Goal: Task Accomplishment & Management: Complete application form

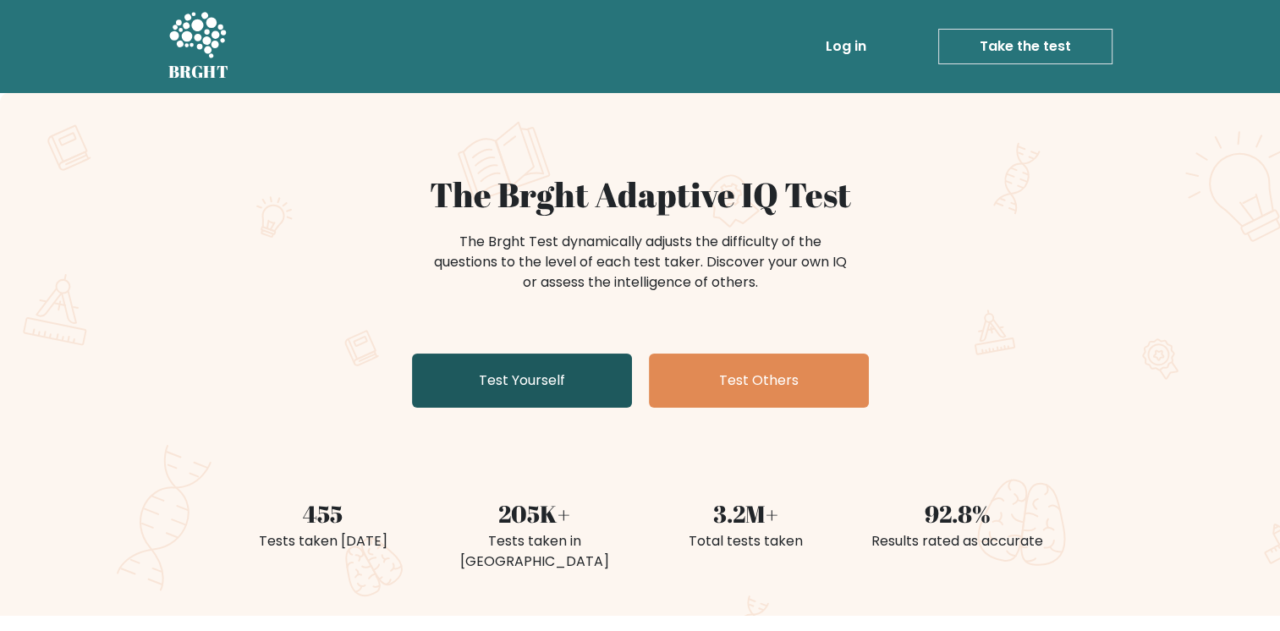
click at [555, 380] on link "Test Yourself" at bounding box center [522, 381] width 220 height 54
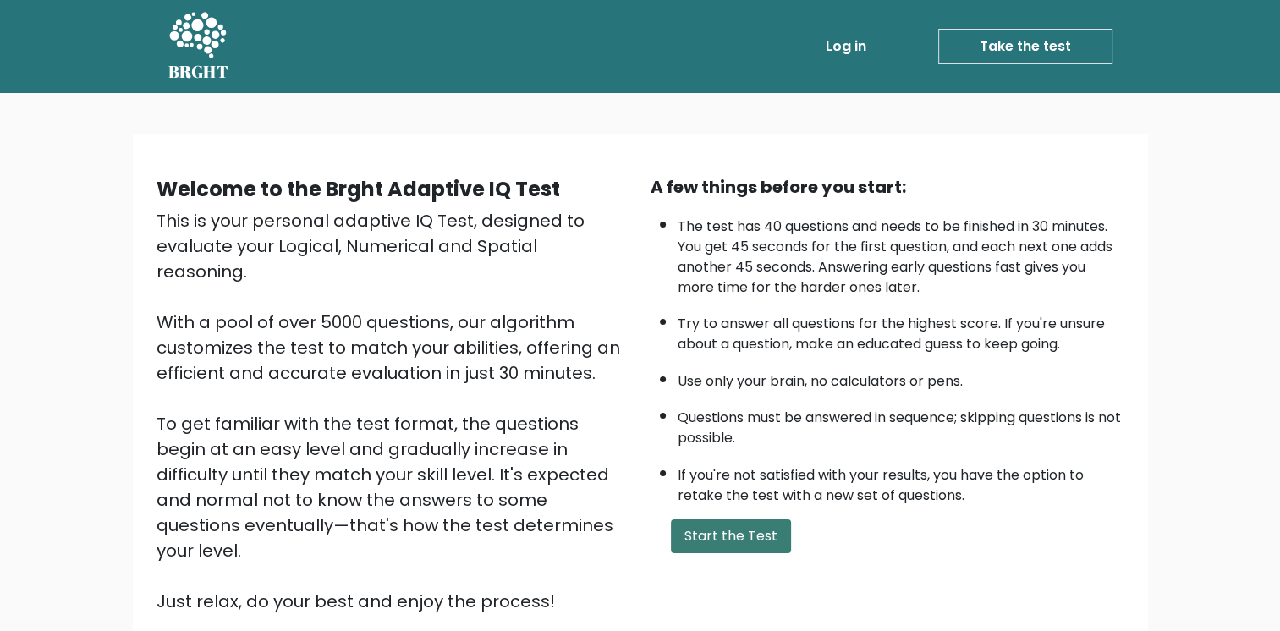
click at [734, 528] on button "Start the Test" at bounding box center [731, 536] width 120 height 34
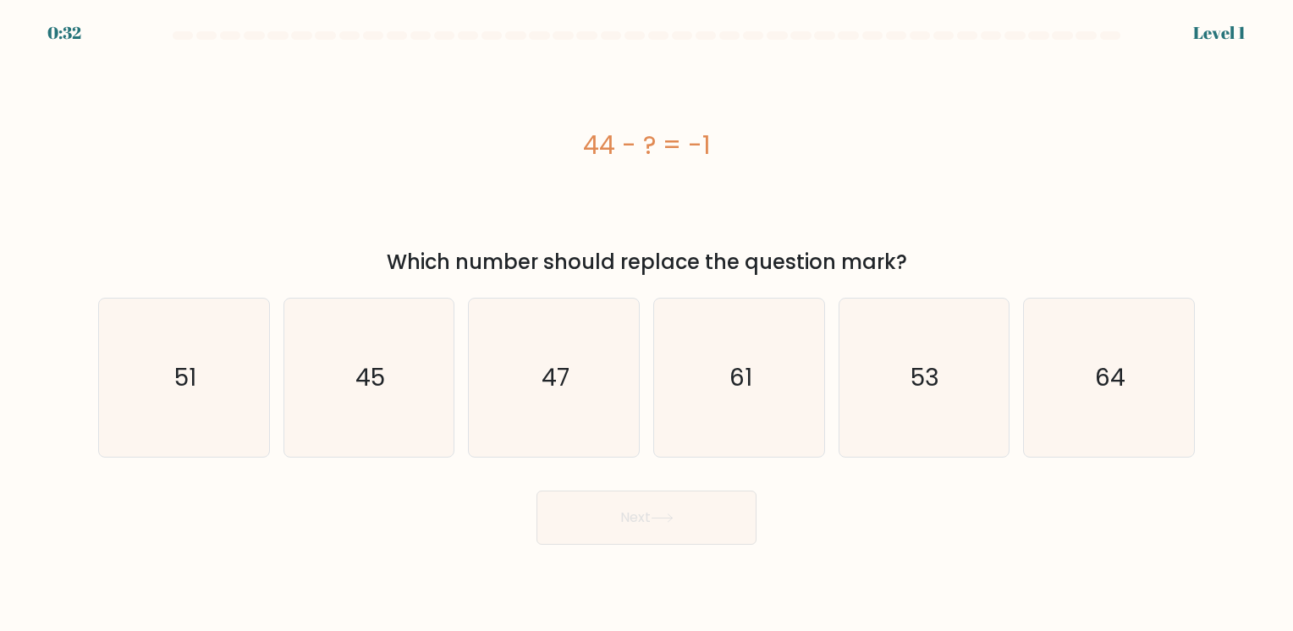
drag, startPoint x: 568, startPoint y: 130, endPoint x: 912, endPoint y: 254, distance: 365.8
click at [912, 254] on div "44 - ? = -1 Which number should replace the question mark?" at bounding box center [646, 164] width 1117 height 227
copy div "44 - ? = -1 Which number should replace the question mark?"
click at [429, 382] on icon "45" at bounding box center [368, 378] width 158 height 158
click at [646, 324] on input "b. 45" at bounding box center [646, 320] width 1 height 8
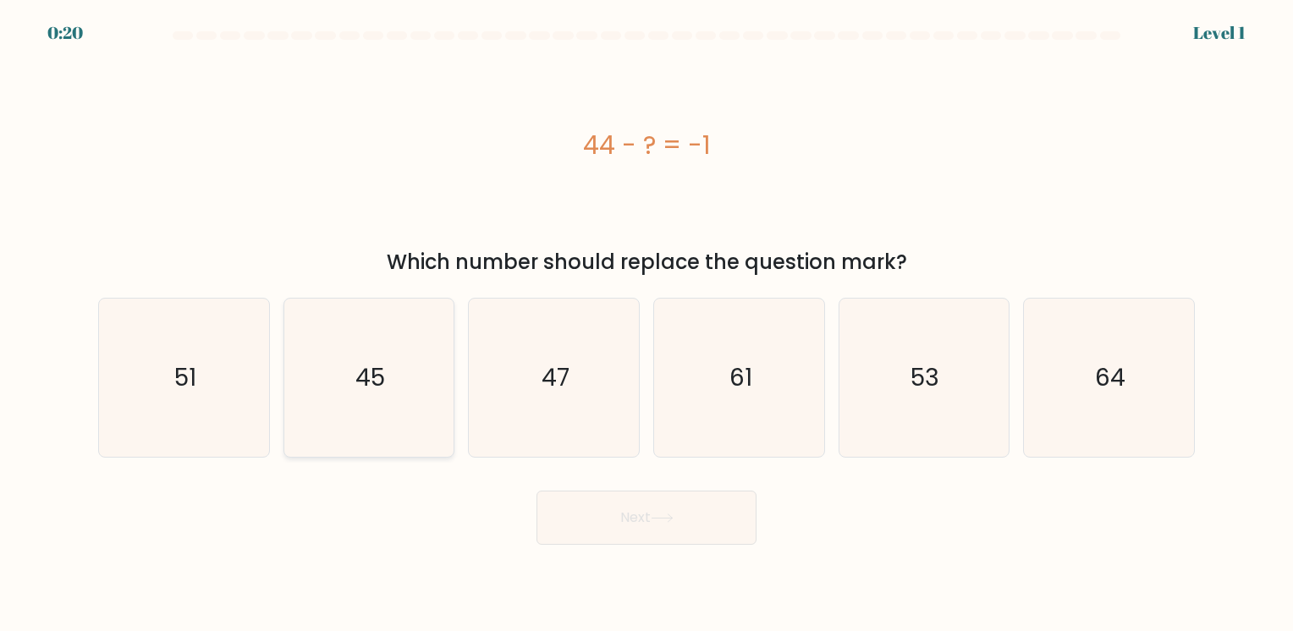
radio input "true"
click at [670, 513] on icon at bounding box center [661, 517] width 23 height 9
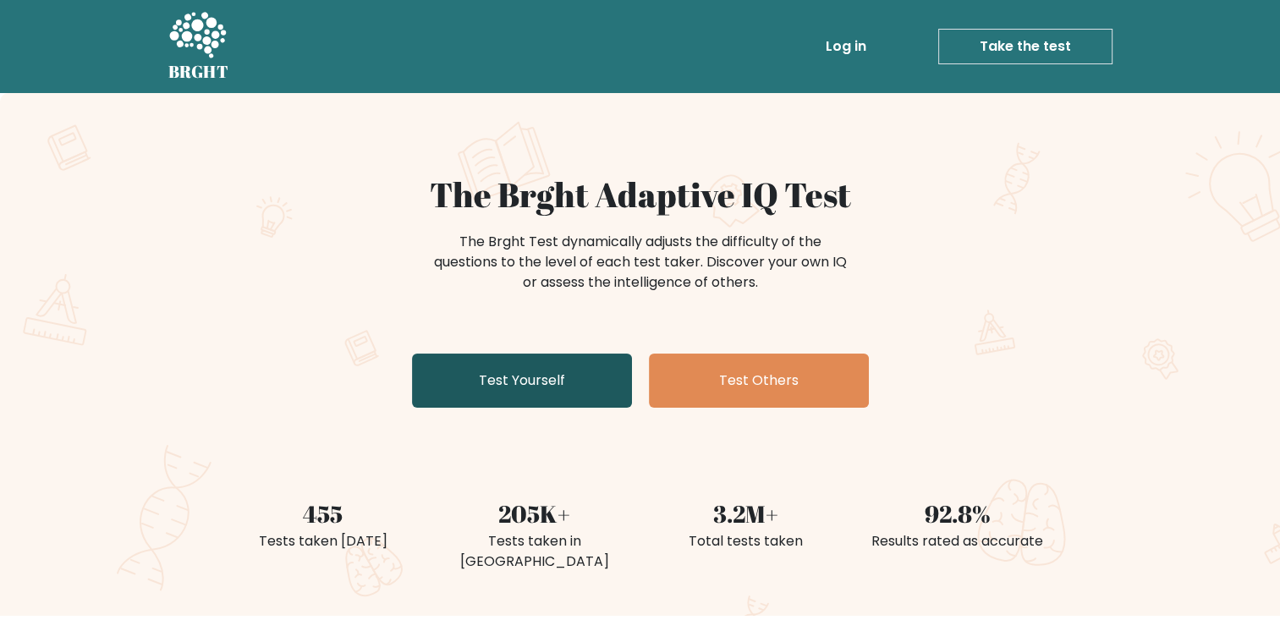
click at [541, 396] on link "Test Yourself" at bounding box center [522, 381] width 220 height 54
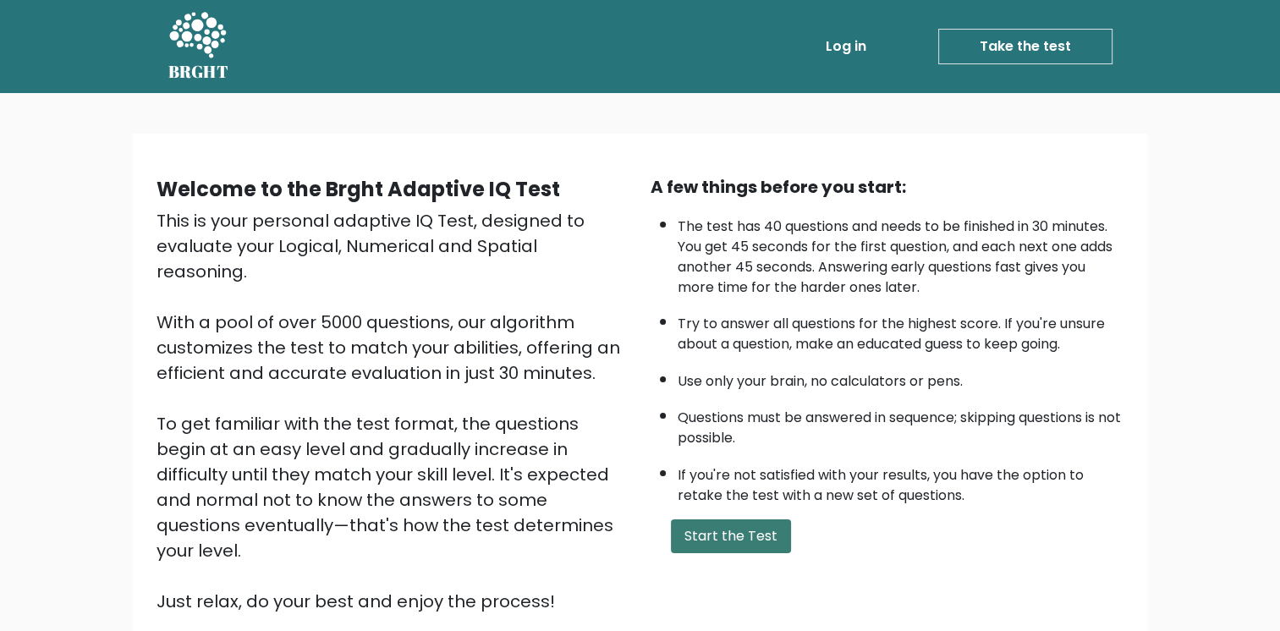
click at [763, 530] on button "Start the Test" at bounding box center [731, 536] width 120 height 34
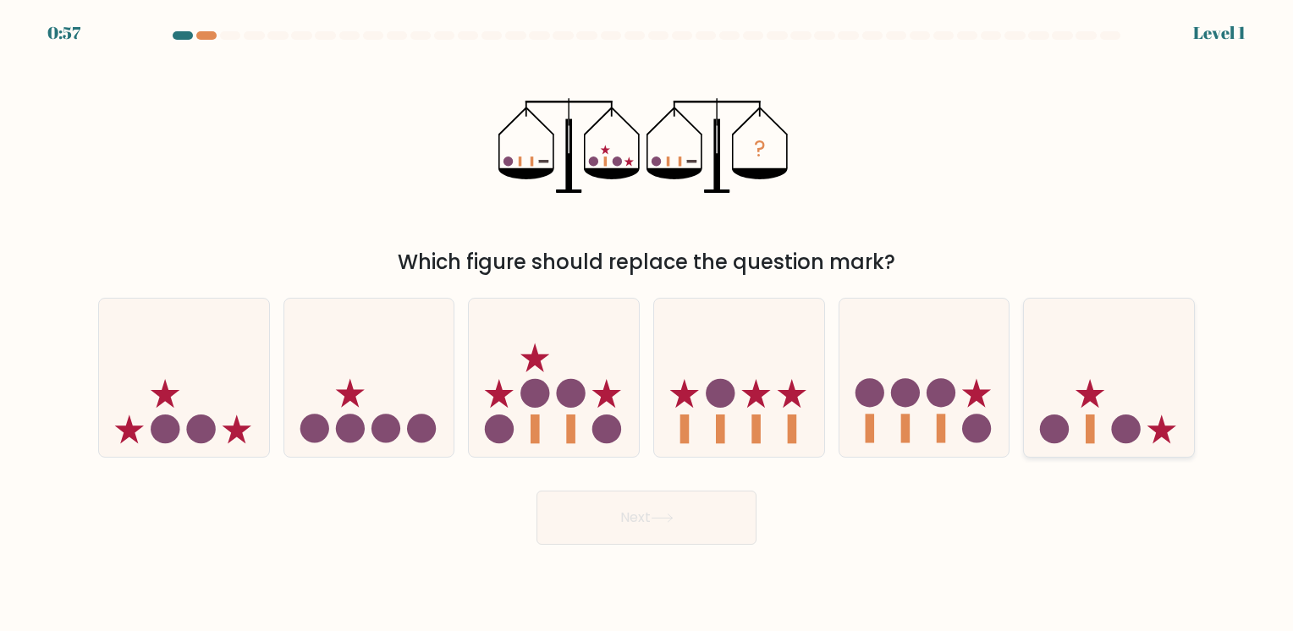
click at [1129, 433] on circle at bounding box center [1126, 428] width 29 height 29
click at [647, 324] on input "f." at bounding box center [646, 320] width 1 height 8
radio input "true"
click at [614, 530] on button "Next" at bounding box center [646, 518] width 220 height 54
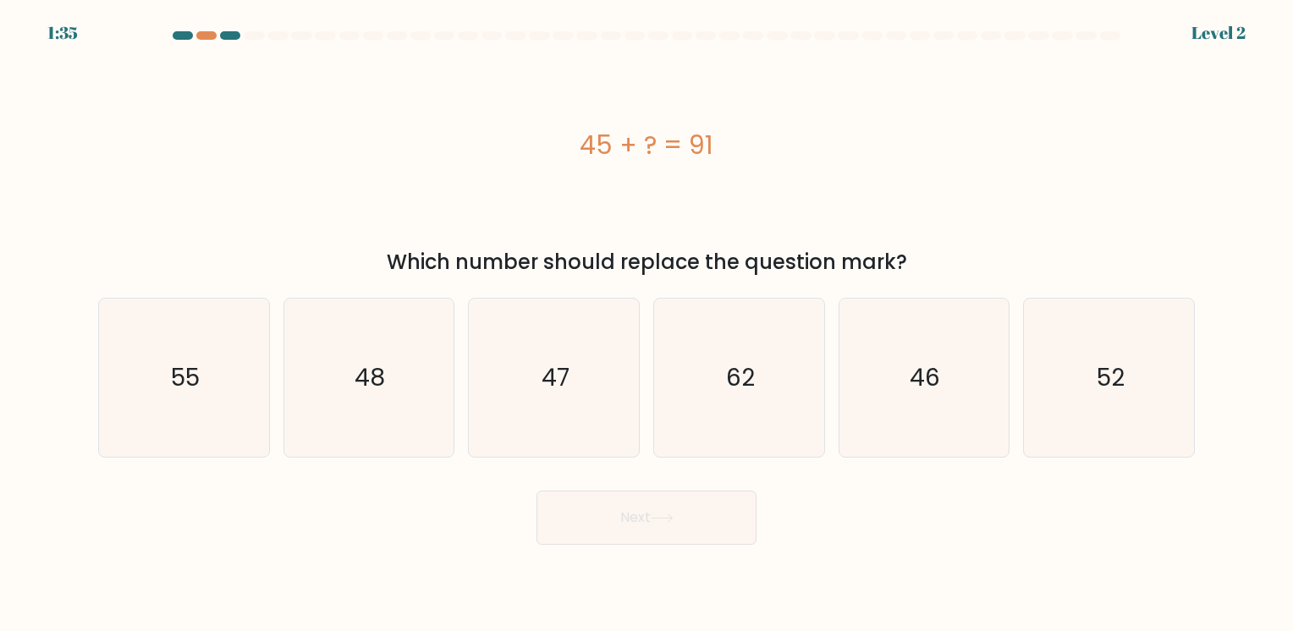
drag, startPoint x: 581, startPoint y: 146, endPoint x: 919, endPoint y: 255, distance: 354.5
click at [919, 255] on div "45 + ? = 91 Which number should replace the question mark?" at bounding box center [646, 164] width 1117 height 227
copy div "45 + ? = 91 Which number should replace the question mark?"
click at [985, 376] on icon "46" at bounding box center [923, 378] width 158 height 158
click at [647, 324] on input "e. 46" at bounding box center [646, 320] width 1 height 8
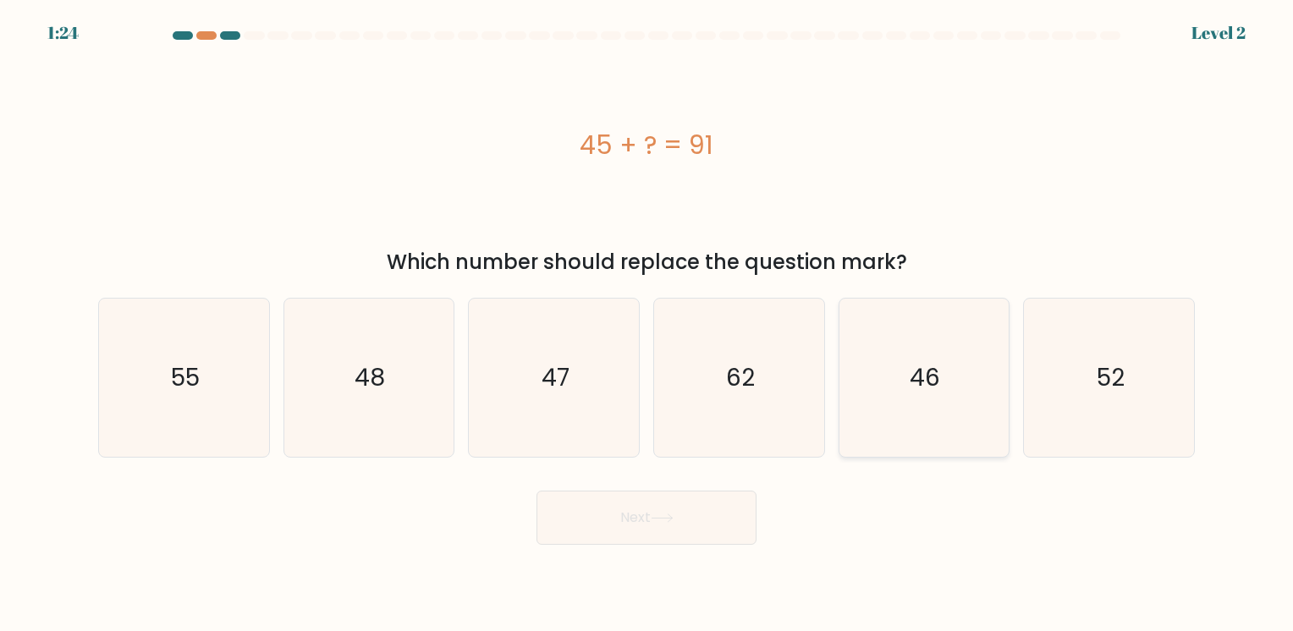
radio input "true"
click at [694, 511] on button "Next" at bounding box center [646, 518] width 220 height 54
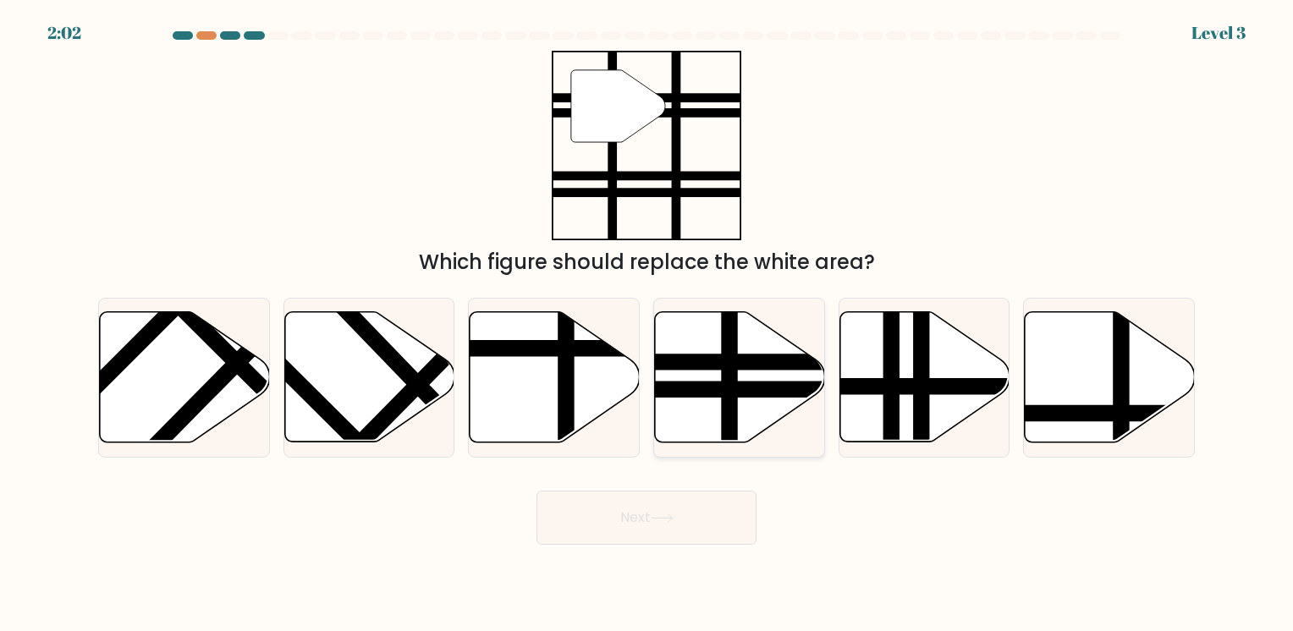
click at [754, 373] on icon at bounding box center [740, 377] width 170 height 130
click at [647, 324] on input "d." at bounding box center [646, 320] width 1 height 8
radio input "true"
click at [710, 536] on button "Next" at bounding box center [646, 518] width 220 height 54
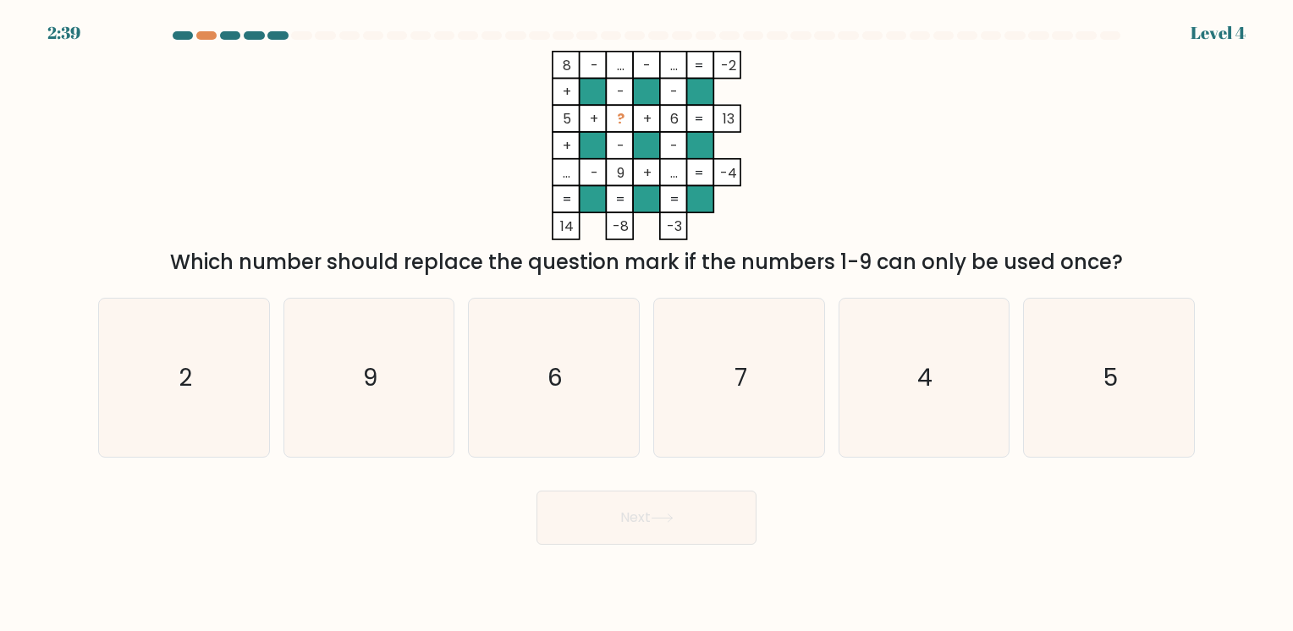
drag, startPoint x: 546, startPoint y: 57, endPoint x: 1162, endPoint y: 273, distance: 653.6
click at [1162, 273] on div "8 - ... - ... -2 + - - 5 + ? + 6 13 + - - ... - 9 + ... = -4 = = = = 14 -8 -3 =…" at bounding box center [646, 164] width 1117 height 227
copy div "8 - ... - ... -2 + - - 5 + ? + 6 13 + - - ... - 9 + ... = -4 = = = = 14 -8 -3 =…"
click at [870, 162] on icon "8 - ... - ... -2 + - - 5 + ? + 6 13 + - - ... - 9 + ... = -4 = = = = 14 -8 -3 =" at bounding box center [646, 145] width 508 height 189
drag, startPoint x: 551, startPoint y: 48, endPoint x: 1157, endPoint y: 265, distance: 644.0
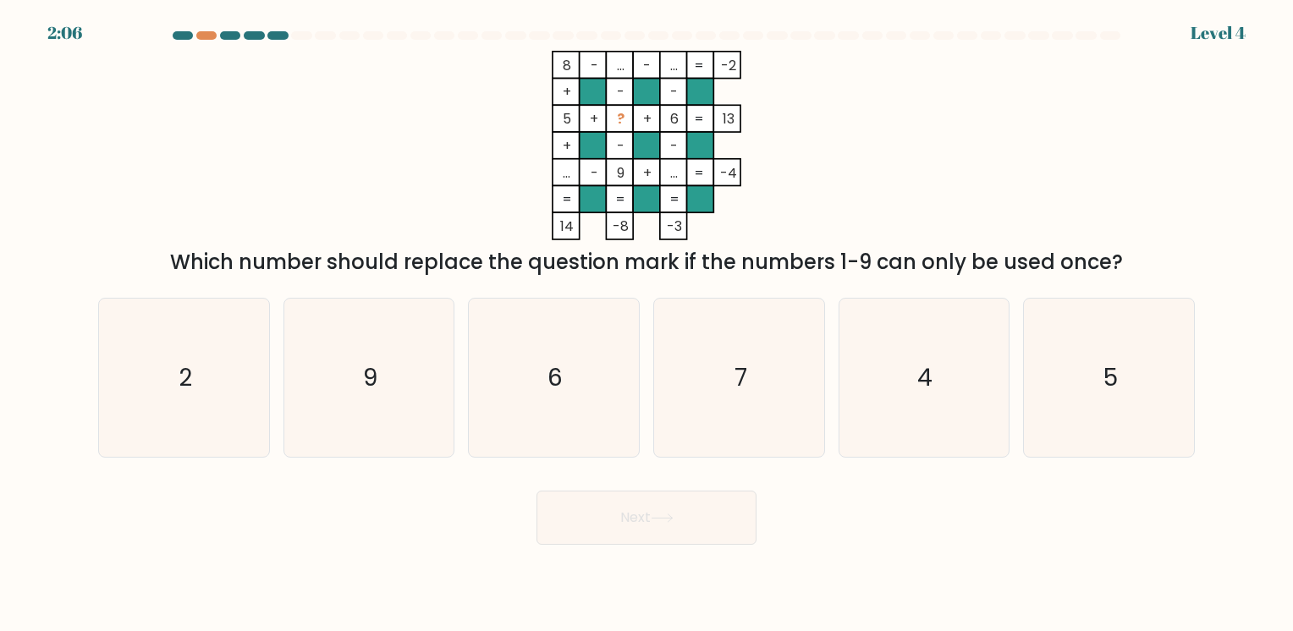
click at [1157, 265] on form at bounding box center [646, 287] width 1293 height 513
copy div "8 - ... - ... -2 + - - 5 + ? + 6 13 + - - ... - 9 + ... = -4 = = = = 14 -8 -3 =…"
click at [939, 85] on div "8 - ... - ... -2 + - - 5 + ? + 6 13 + - - ... - 9 + ... = -4 = = = = 14 -8 -3 =…" at bounding box center [646, 164] width 1117 height 227
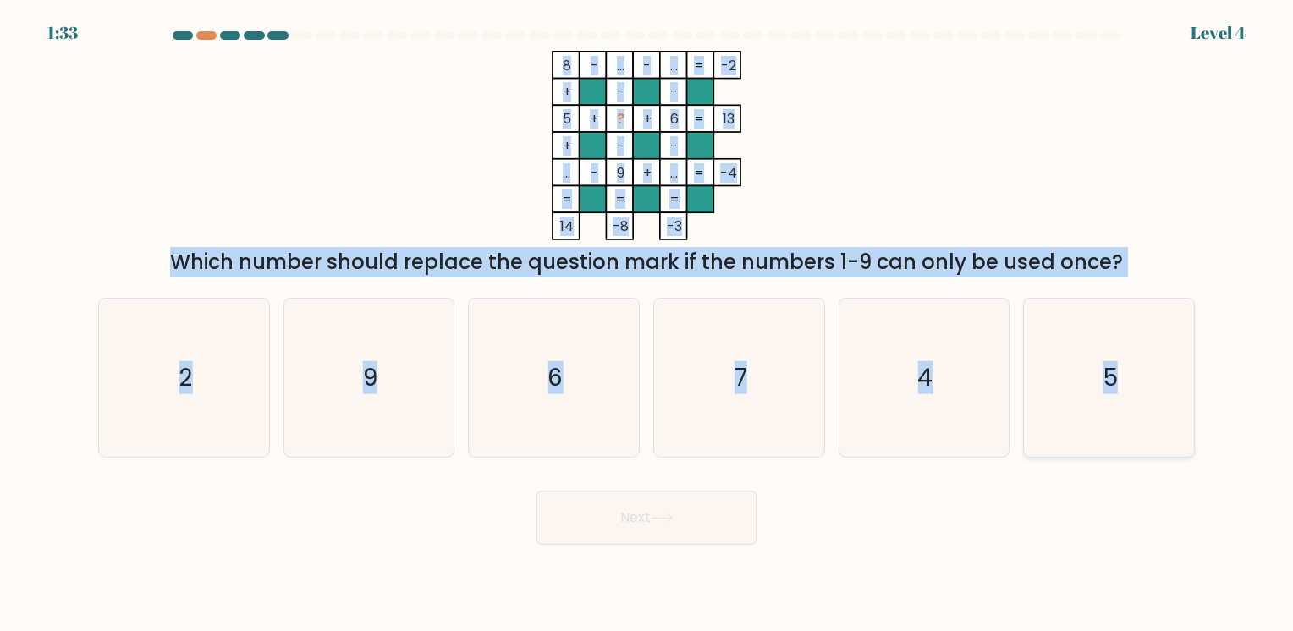
drag, startPoint x: 560, startPoint y: 59, endPoint x: 1168, endPoint y: 387, distance: 691.1
click at [1168, 387] on form at bounding box center [646, 287] width 1293 height 513
copy form "8 - ... - ... -2 + - - 5 + ? + 6 13 + - - ... - 9 + ... = -4 = = = = 14 -8 -3 =…"
click at [979, 140] on div "8 - ... - ... -2 + - - 5 + ? + 6 13 + - - ... - 9 + ... = -4 = = = = 14 -8 -3 =…" at bounding box center [646, 164] width 1117 height 227
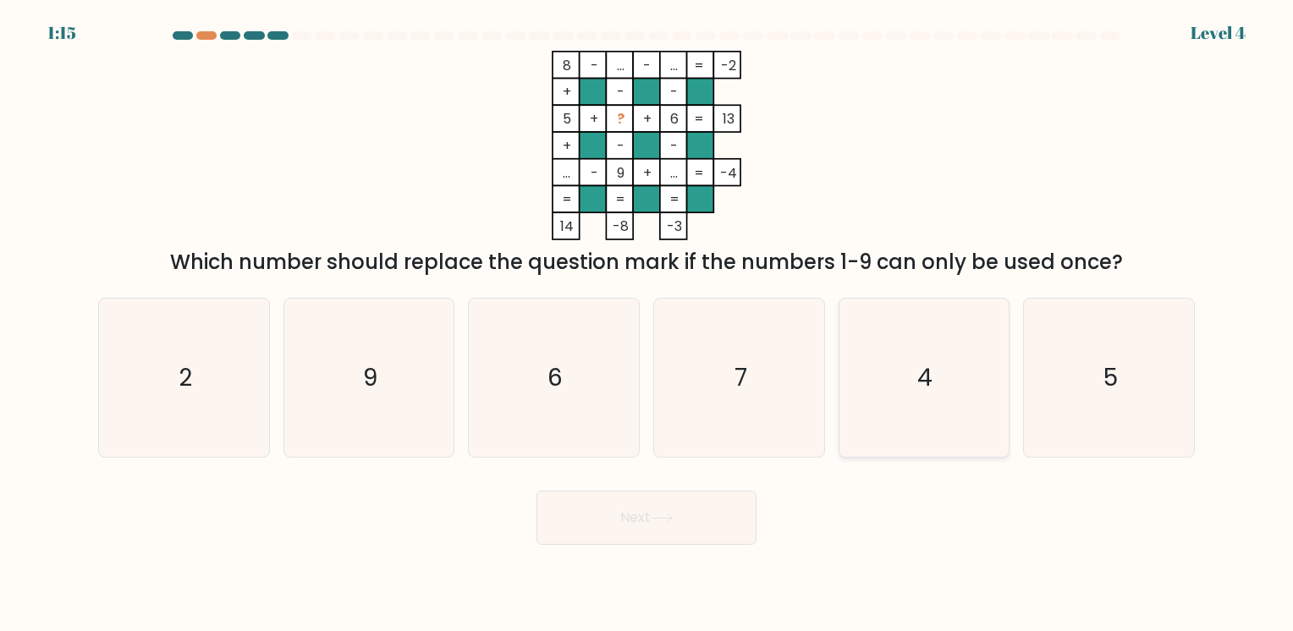
click at [930, 367] on text "4" at bounding box center [925, 377] width 15 height 33
click at [647, 324] on input "e. 4" at bounding box center [646, 320] width 1 height 8
radio input "true"
click at [681, 513] on button "Next" at bounding box center [646, 518] width 220 height 54
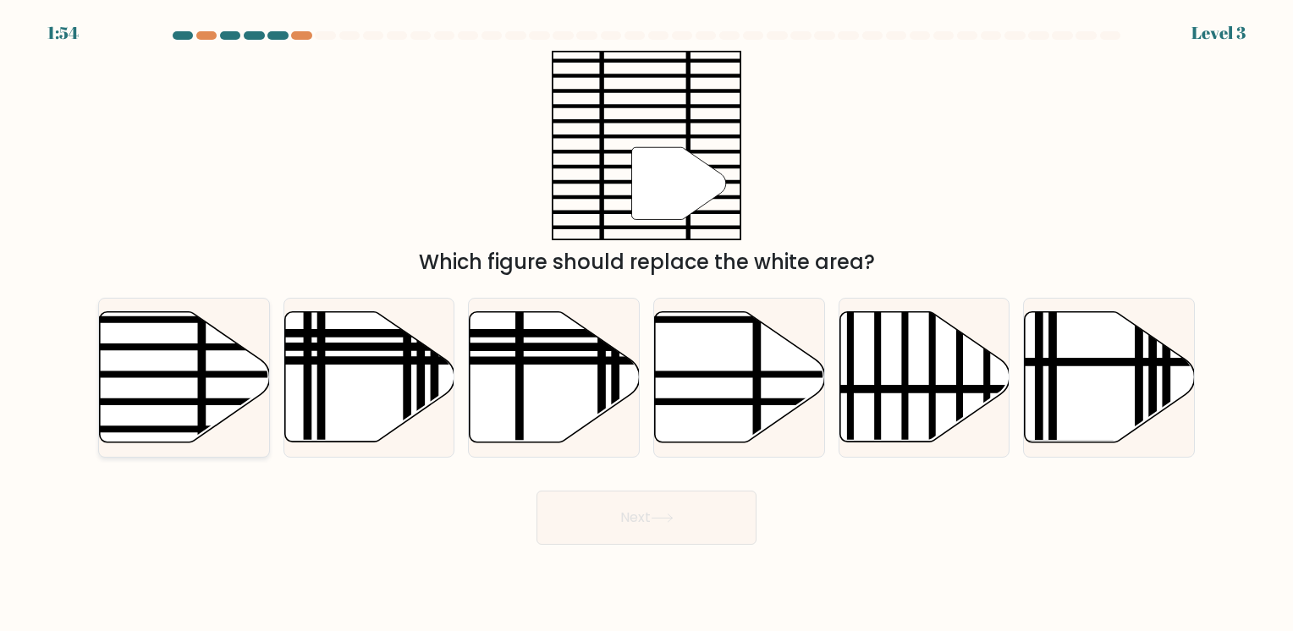
click at [162, 374] on line at bounding box center [126, 374] width 343 height 0
click at [646, 324] on input "a." at bounding box center [646, 320] width 1 height 8
radio input "true"
click at [629, 519] on button "Next" at bounding box center [646, 518] width 220 height 54
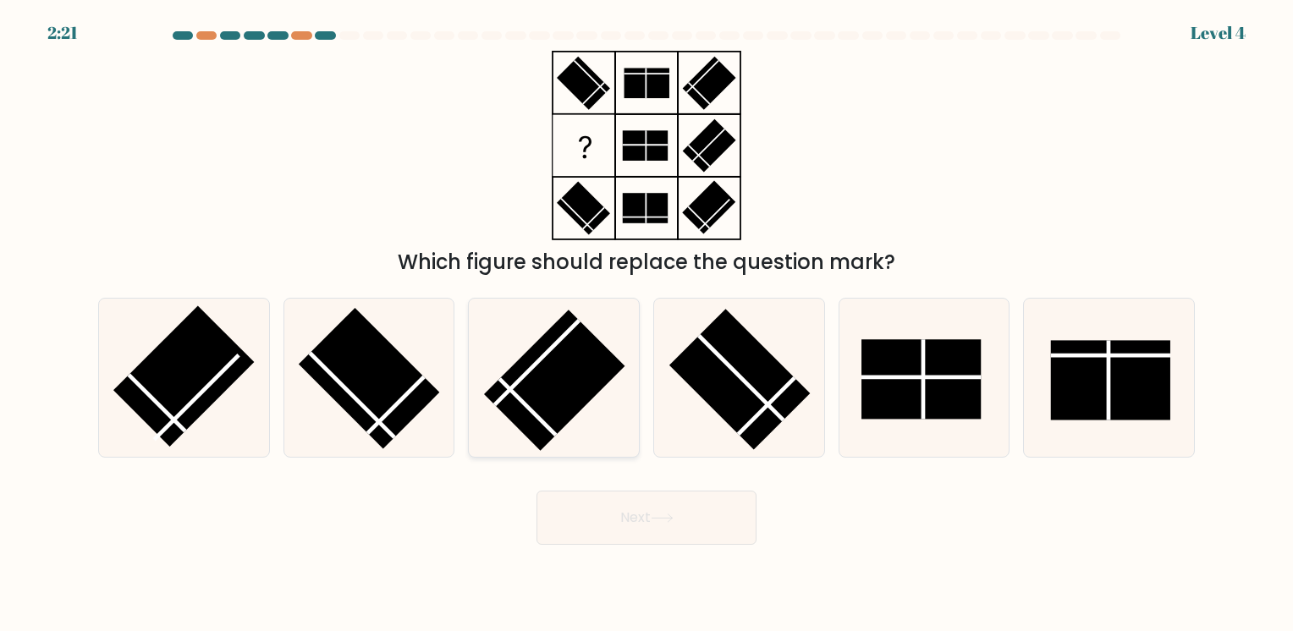
click at [523, 359] on rect at bounding box center [554, 380] width 141 height 141
click at [646, 324] on input "c." at bounding box center [646, 320] width 1 height 8
radio input "true"
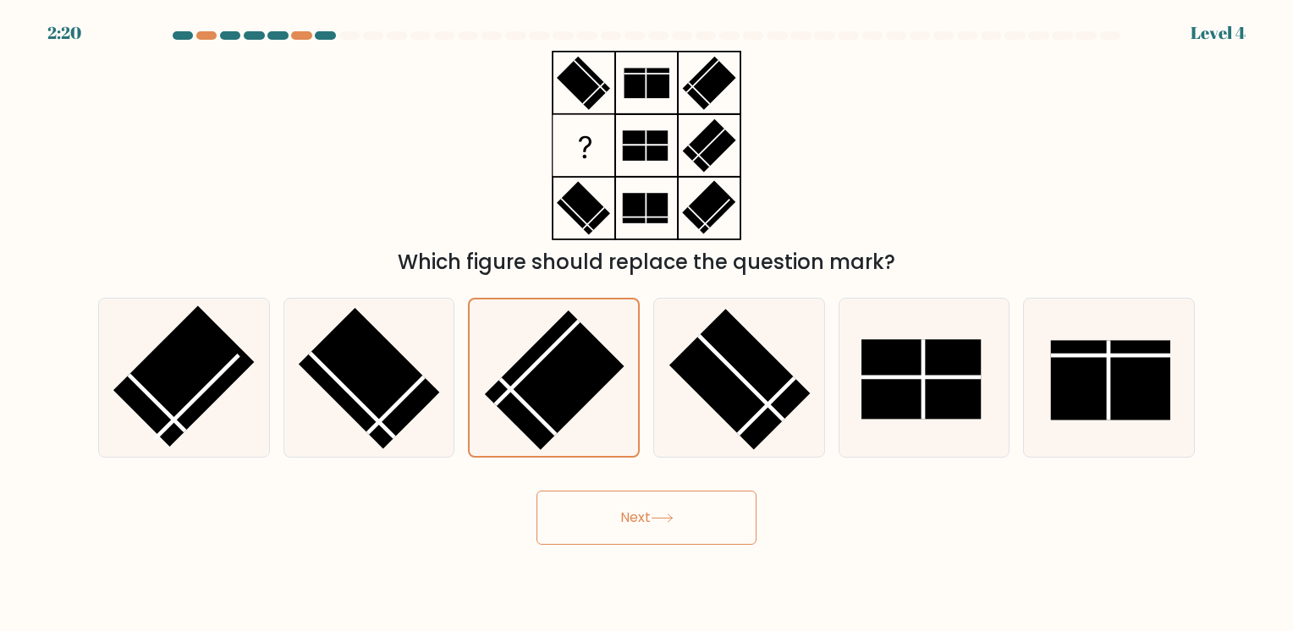
click at [634, 515] on button "Next" at bounding box center [646, 518] width 220 height 54
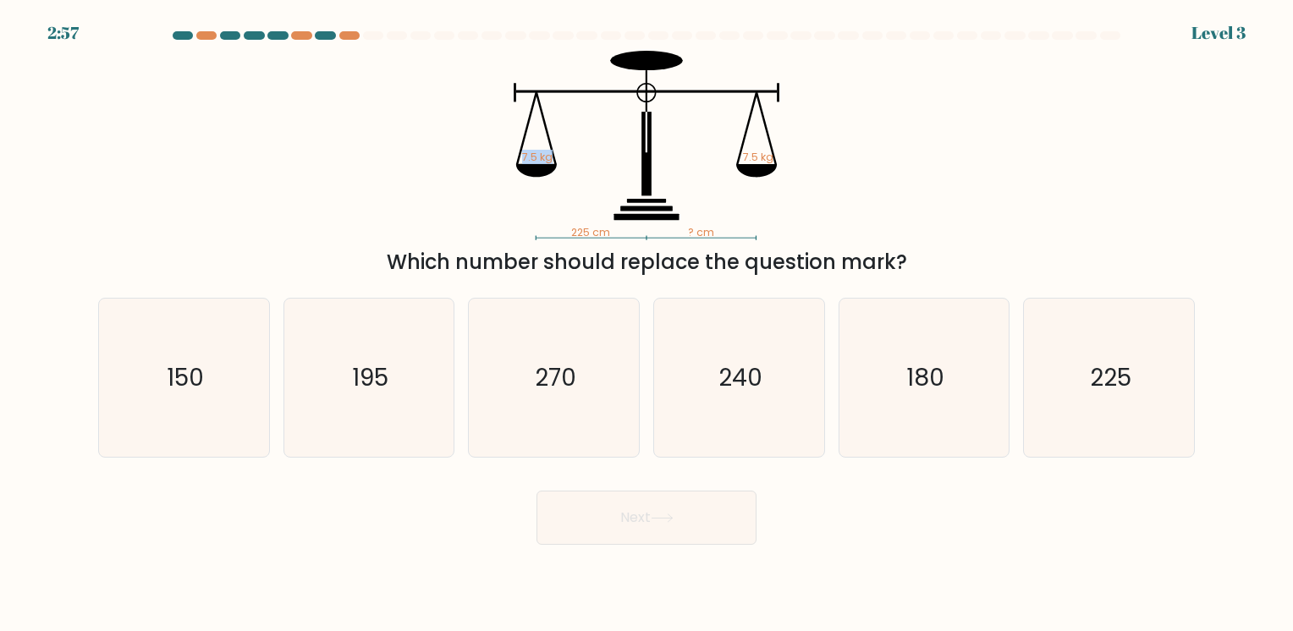
drag, startPoint x: 574, startPoint y: 58, endPoint x: 721, endPoint y: 210, distance: 210.6
click at [721, 210] on icon "225 cm ? cm 7.5 kg 7.5 kg" at bounding box center [646, 145] width 508 height 189
drag, startPoint x: 721, startPoint y: 210, endPoint x: 927, endPoint y: 211, distance: 206.4
click at [927, 211] on div "225 cm ? cm 7.5 kg 7.5 kg Which number should replace the question mark?" at bounding box center [646, 164] width 1117 height 227
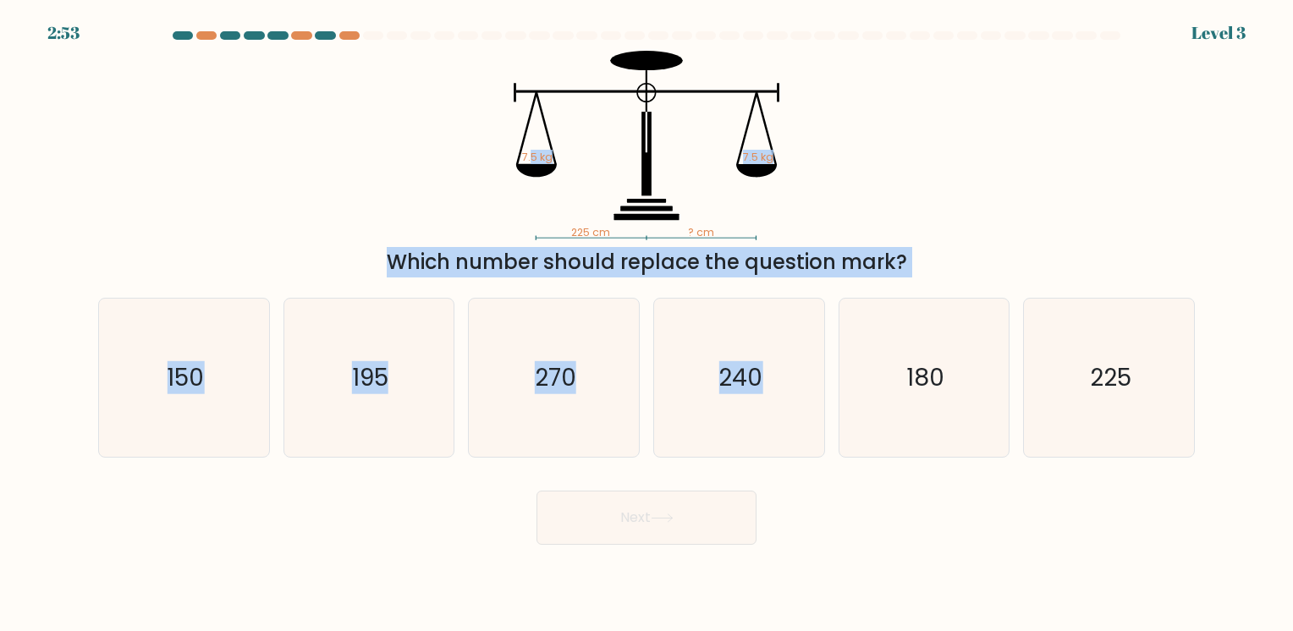
drag, startPoint x: 534, startPoint y: 63, endPoint x: 846, endPoint y: 279, distance: 379.4
click at [846, 279] on form at bounding box center [646, 287] width 1293 height 513
drag, startPoint x: 846, startPoint y: 279, endPoint x: 1073, endPoint y: 137, distance: 267.6
click at [1073, 137] on div "225 cm ? cm 7.5 kg 7.5 kg Which number should replace the question mark?" at bounding box center [646, 164] width 1117 height 227
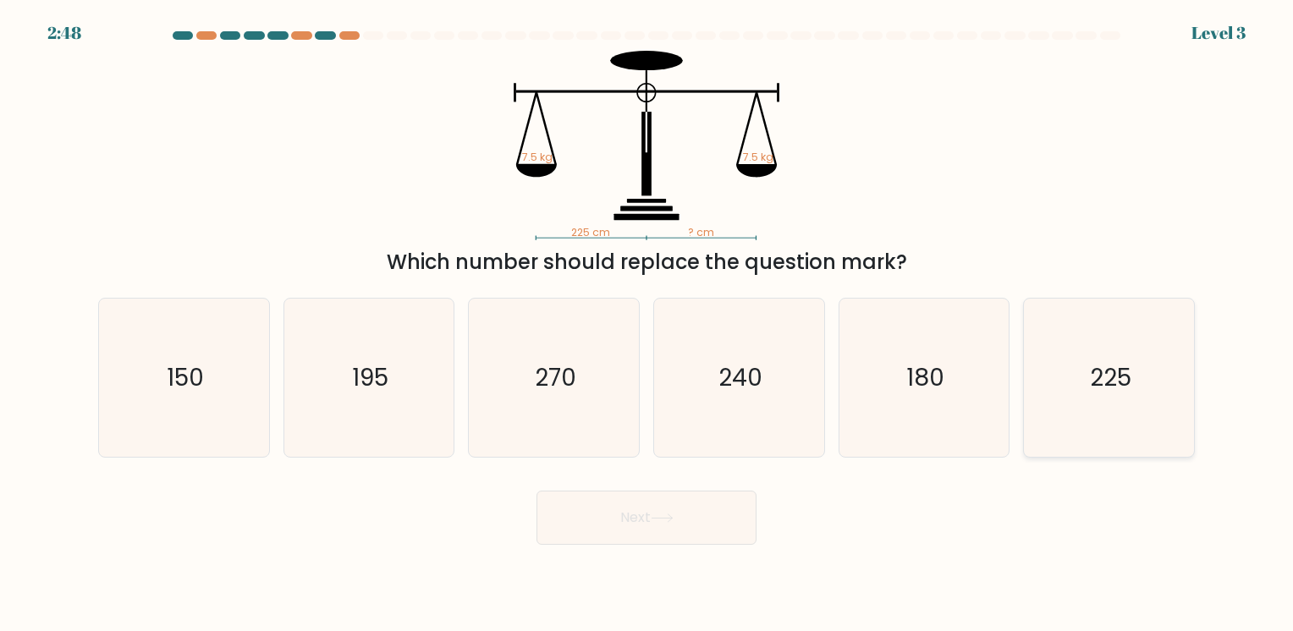
click at [1145, 362] on icon "225" at bounding box center [1108, 378] width 158 height 158
click at [647, 324] on input "f. 225" at bounding box center [646, 320] width 1 height 8
radio input "true"
click at [661, 518] on icon at bounding box center [661, 517] width 23 height 9
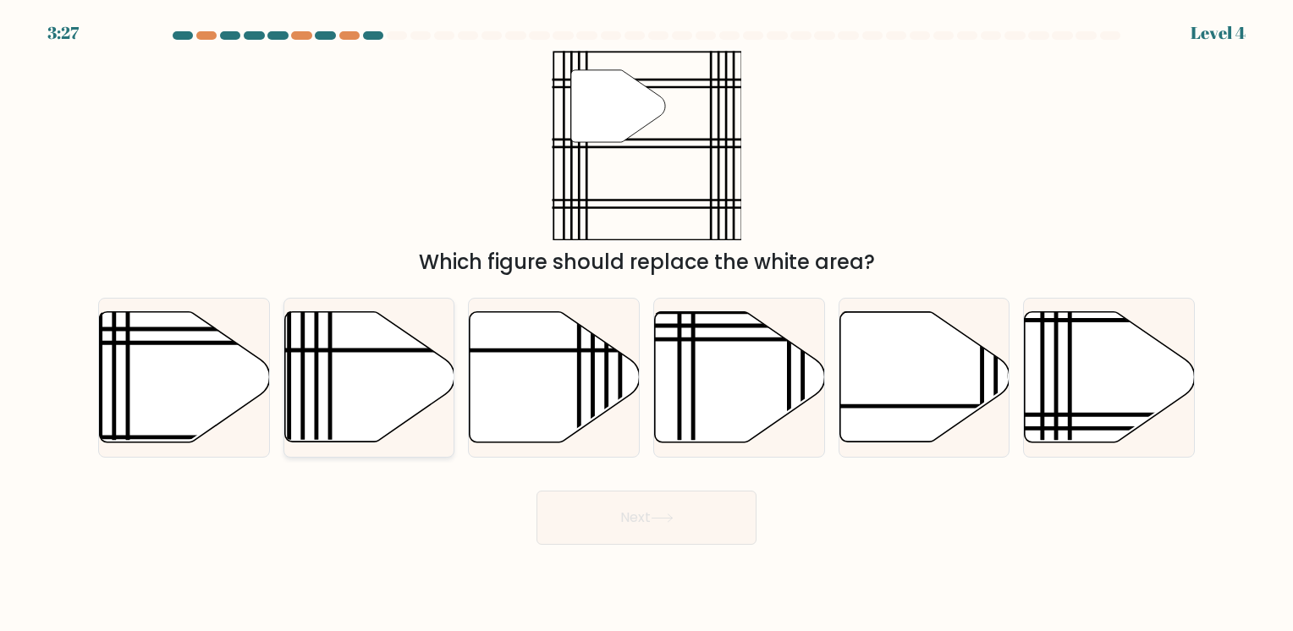
click at [345, 396] on icon at bounding box center [369, 377] width 170 height 130
click at [646, 324] on input "b." at bounding box center [646, 320] width 1 height 8
radio input "true"
click at [634, 506] on button "Next" at bounding box center [646, 518] width 220 height 54
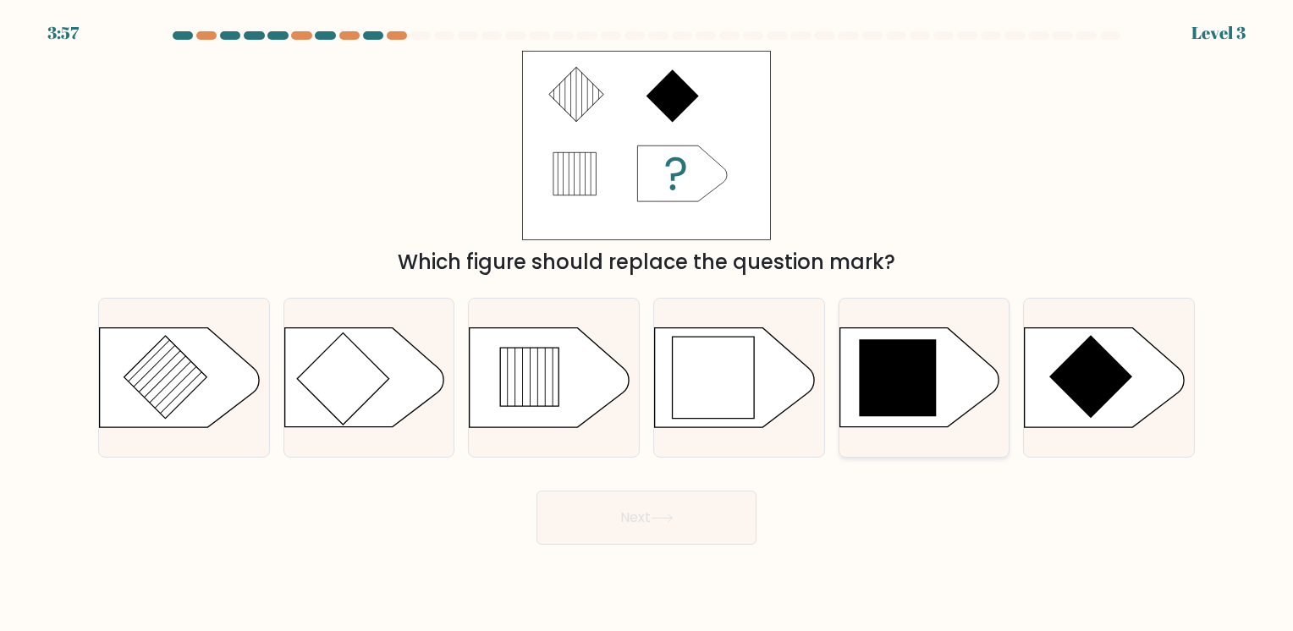
click at [881, 389] on icon at bounding box center [897, 378] width 77 height 77
click at [647, 324] on input "e." at bounding box center [646, 320] width 1 height 8
radio input "true"
click at [669, 530] on button "Next" at bounding box center [646, 518] width 220 height 54
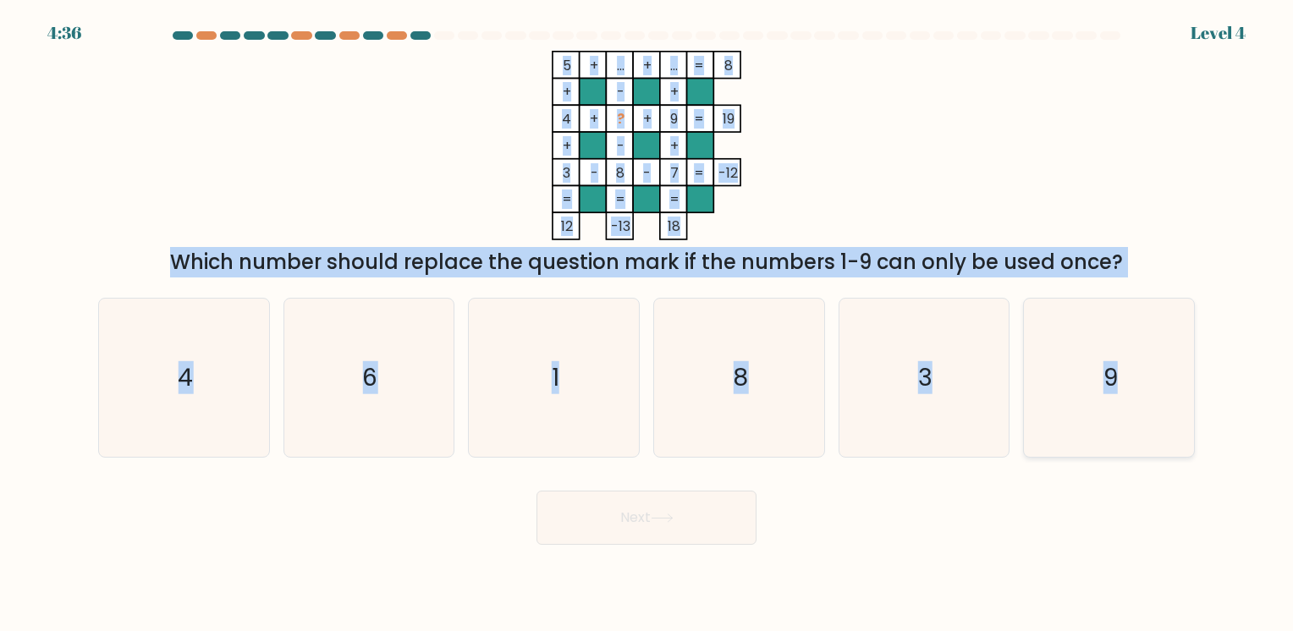
drag, startPoint x: 546, startPoint y: 52, endPoint x: 1141, endPoint y: 315, distance: 649.9
click at [1141, 315] on form at bounding box center [646, 287] width 1293 height 513
copy form "5 + ... + ... 8 + - + 4 + ? + 9 19 + - + 3 - 8 - 7 = -12 = = = = 12 -13 18 = Wh…"
click at [561, 381] on icon "1" at bounding box center [554, 378] width 158 height 158
click at [646, 324] on input "c. 1" at bounding box center [646, 320] width 1 height 8
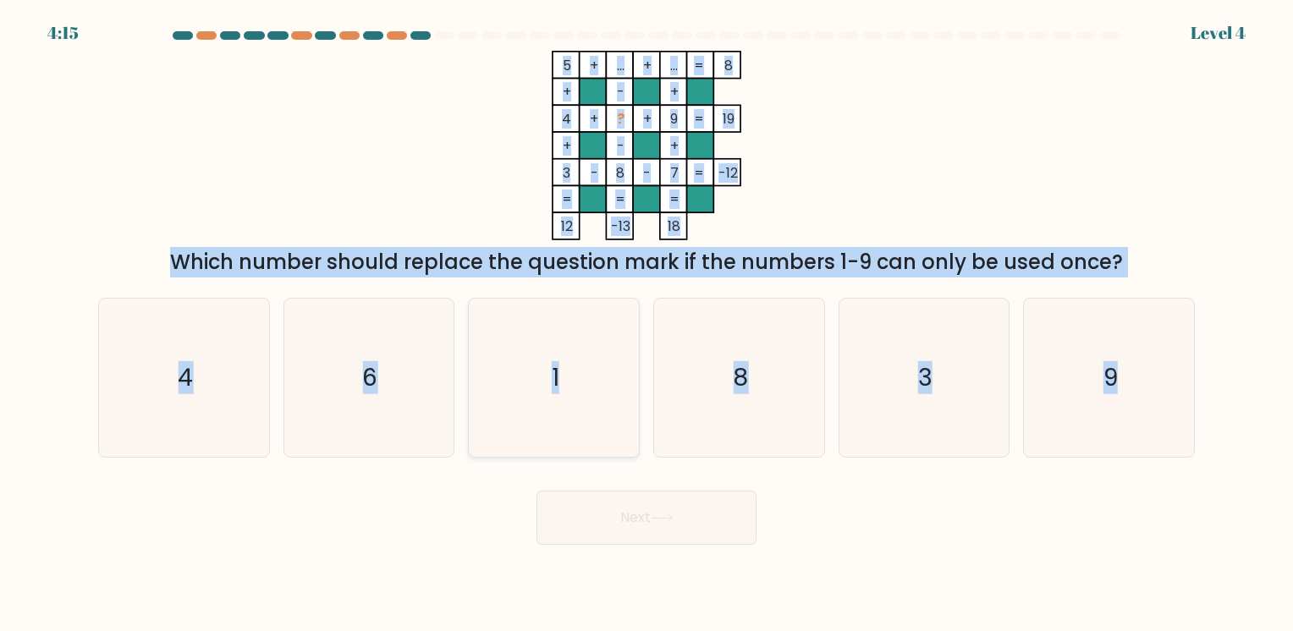
radio input "true"
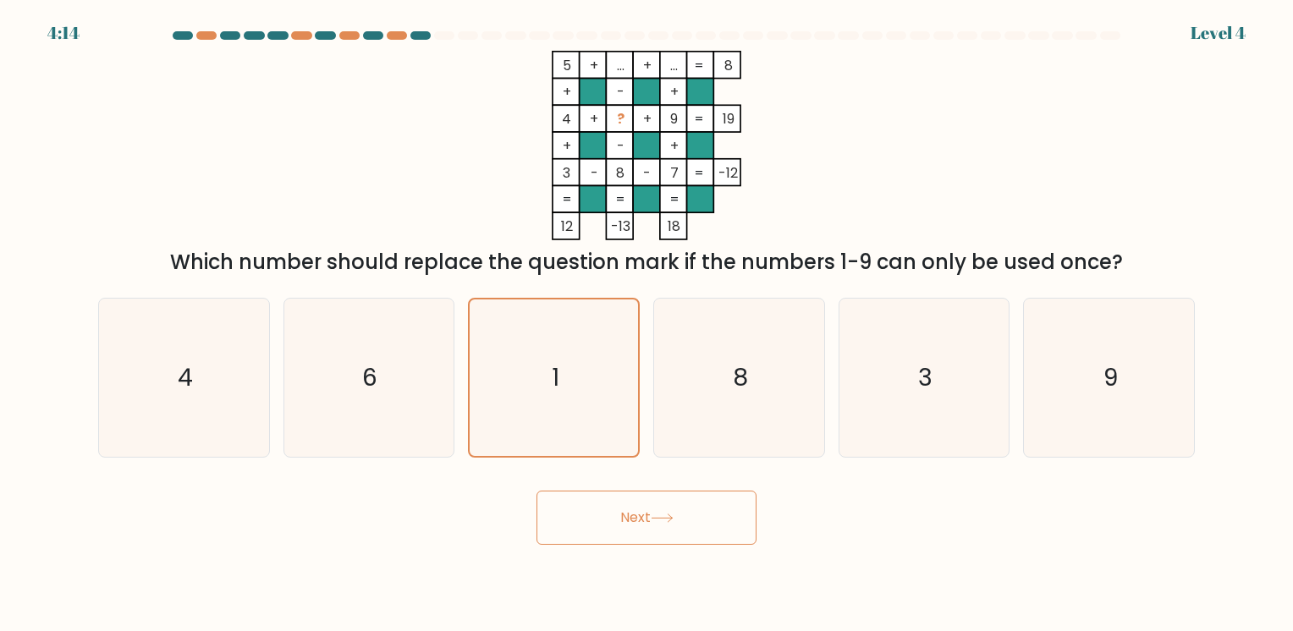
click at [616, 503] on button "Next" at bounding box center [646, 518] width 220 height 54
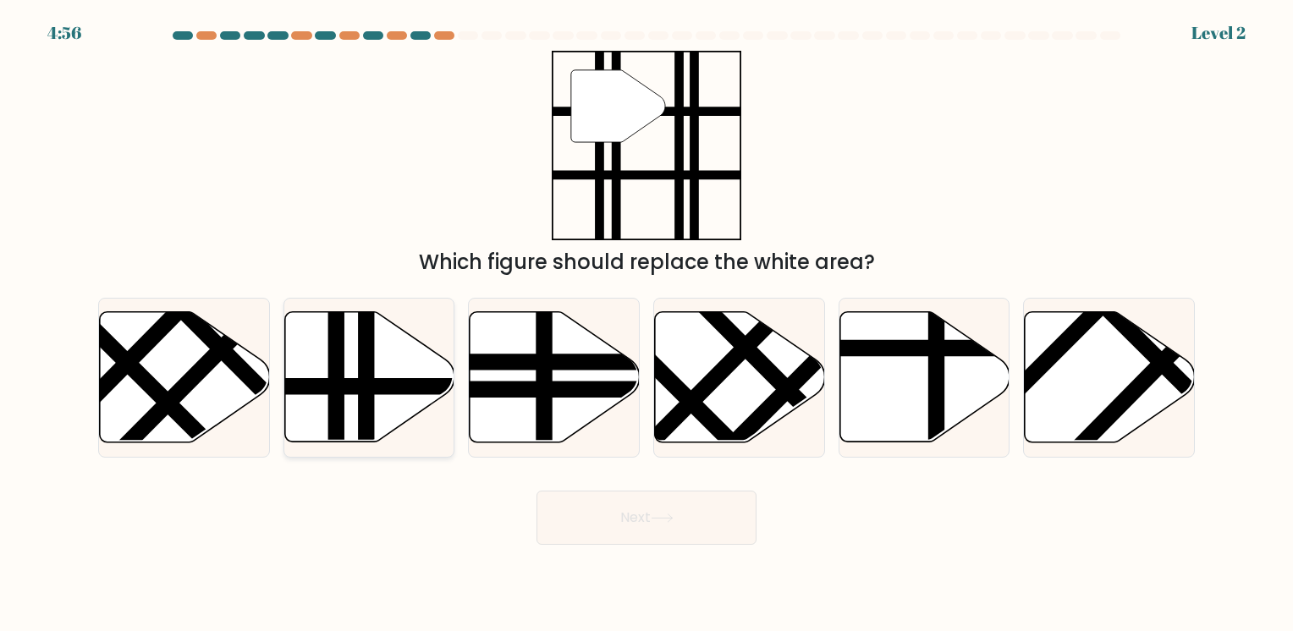
click at [402, 375] on icon at bounding box center [369, 377] width 170 height 130
click at [646, 324] on input "b." at bounding box center [646, 320] width 1 height 8
radio input "true"
click at [739, 559] on body "4:55 Level 2" at bounding box center [646, 315] width 1293 height 631
click at [734, 544] on button "Next" at bounding box center [646, 518] width 220 height 54
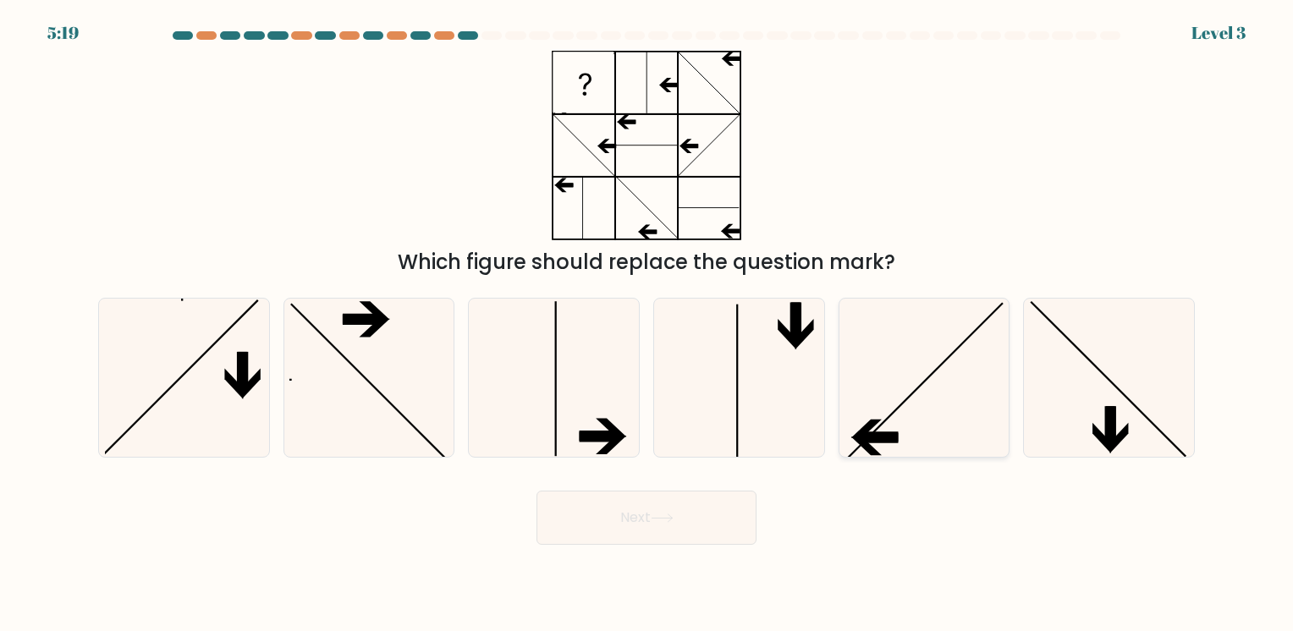
click at [918, 372] on icon at bounding box center [923, 378] width 158 height 158
click at [647, 324] on input "e." at bounding box center [646, 320] width 1 height 8
radio input "true"
click at [660, 513] on button "Next" at bounding box center [646, 518] width 220 height 54
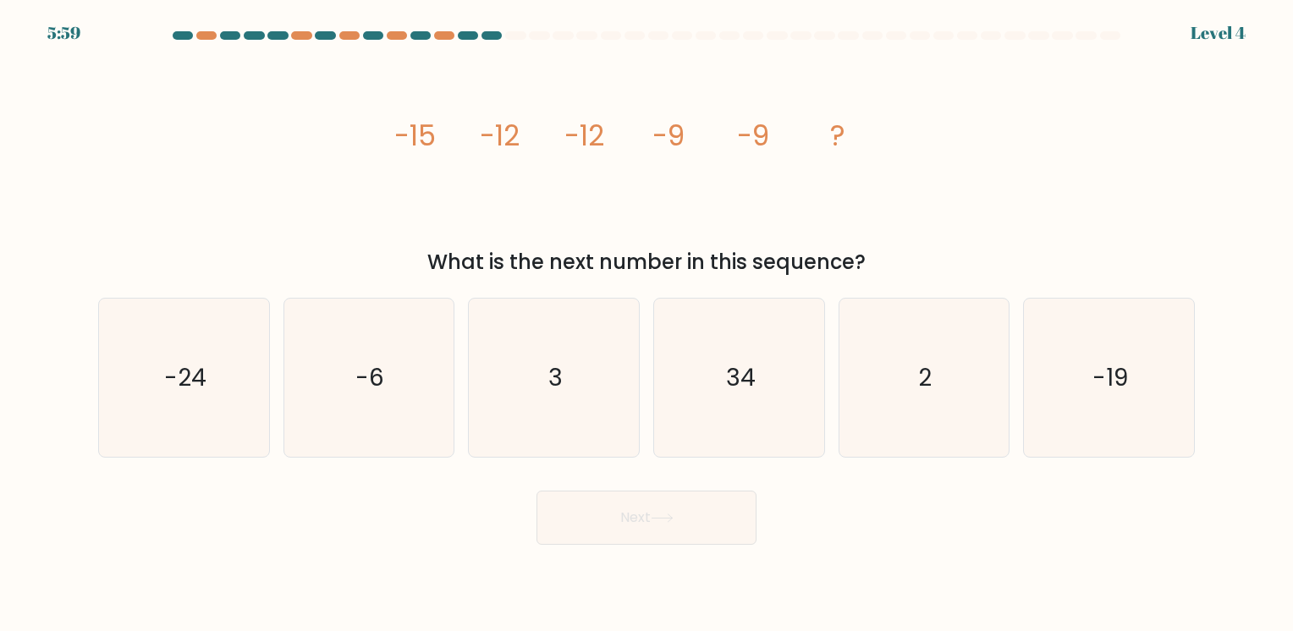
drag, startPoint x: 379, startPoint y: 137, endPoint x: 881, endPoint y: 262, distance: 517.8
click at [881, 262] on div "image/svg+xml -15 -12 -12 -9 -9 ? What is the next number in this sequence?" at bounding box center [646, 164] width 1117 height 227
copy div "-15 -12 -12 -9 -9 ? What is the next number in this sequence?"
click at [398, 381] on icon "-6" at bounding box center [368, 378] width 158 height 158
click at [646, 324] on input "b. -6" at bounding box center [646, 320] width 1 height 8
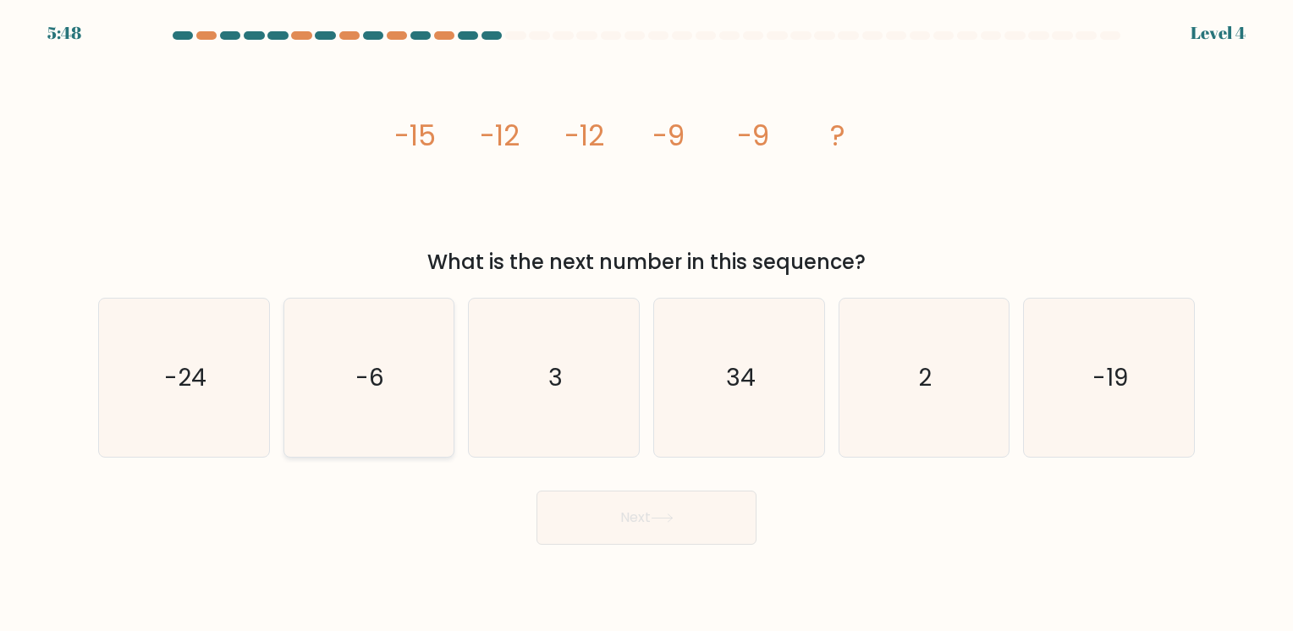
radio input "true"
click at [656, 506] on button "Next" at bounding box center [646, 518] width 220 height 54
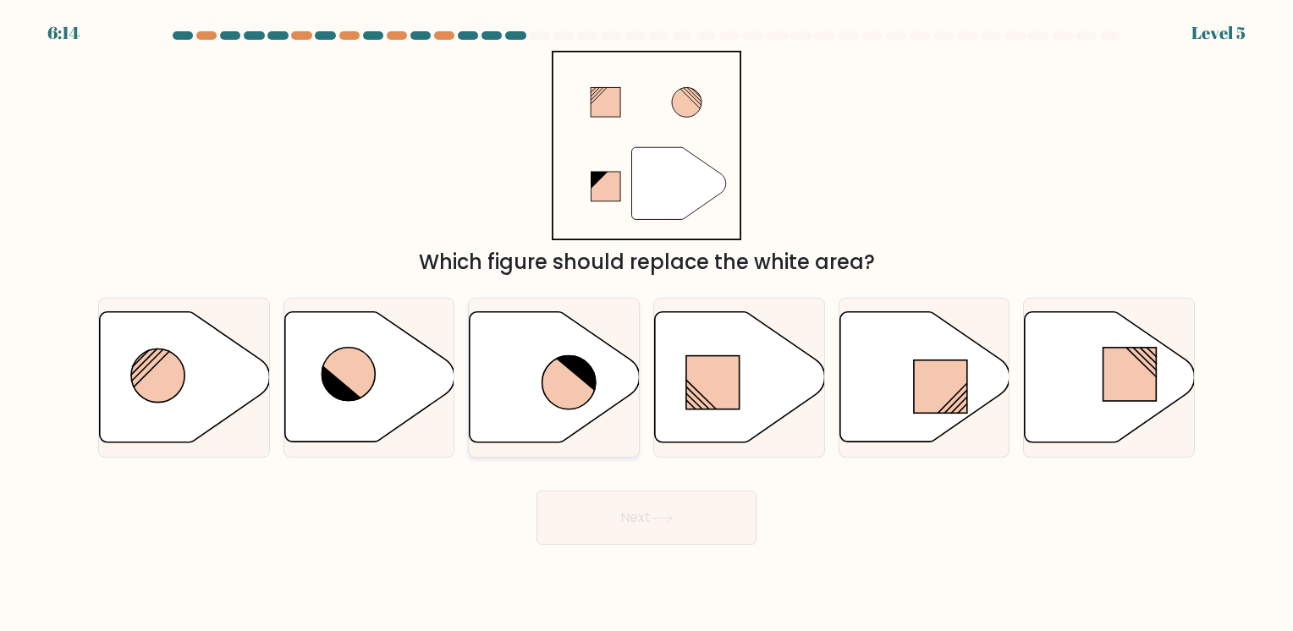
click at [532, 382] on icon at bounding box center [554, 377] width 170 height 130
click at [646, 324] on input "c." at bounding box center [646, 320] width 1 height 8
radio input "true"
click at [663, 516] on icon at bounding box center [661, 517] width 23 height 9
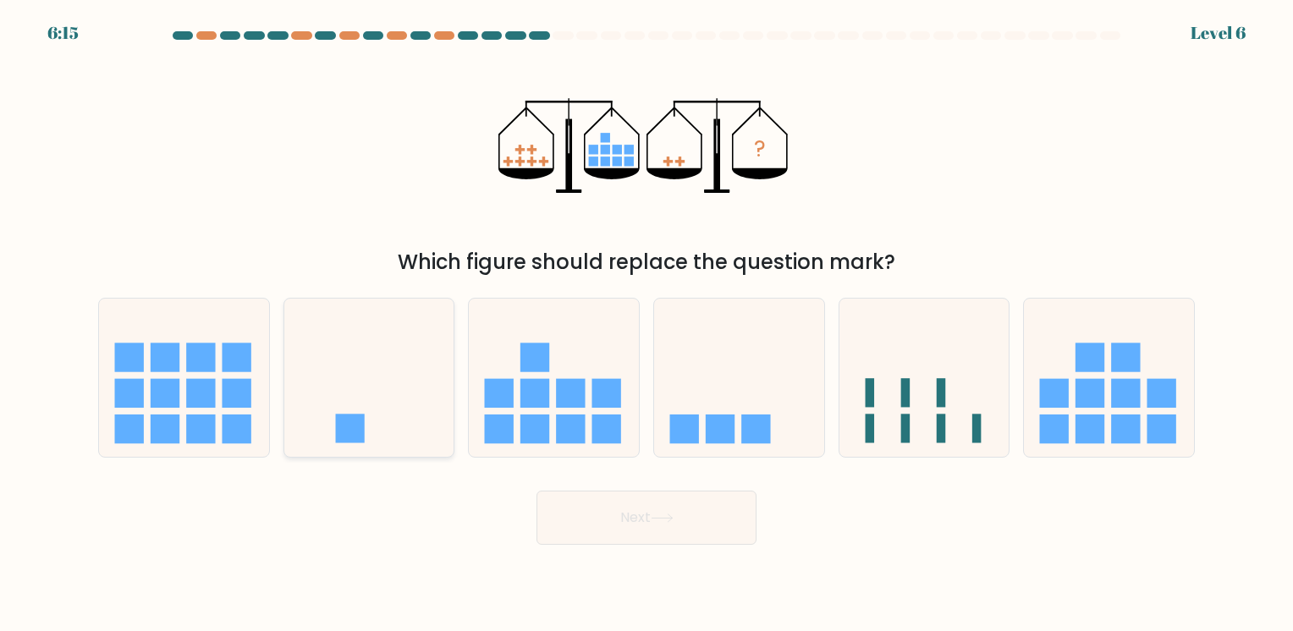
click at [389, 400] on icon at bounding box center [369, 377] width 170 height 140
click at [646, 324] on input "b." at bounding box center [646, 320] width 1 height 8
radio input "true"
click at [688, 513] on button "Next" at bounding box center [646, 518] width 220 height 54
click at [663, 519] on icon at bounding box center [661, 517] width 23 height 9
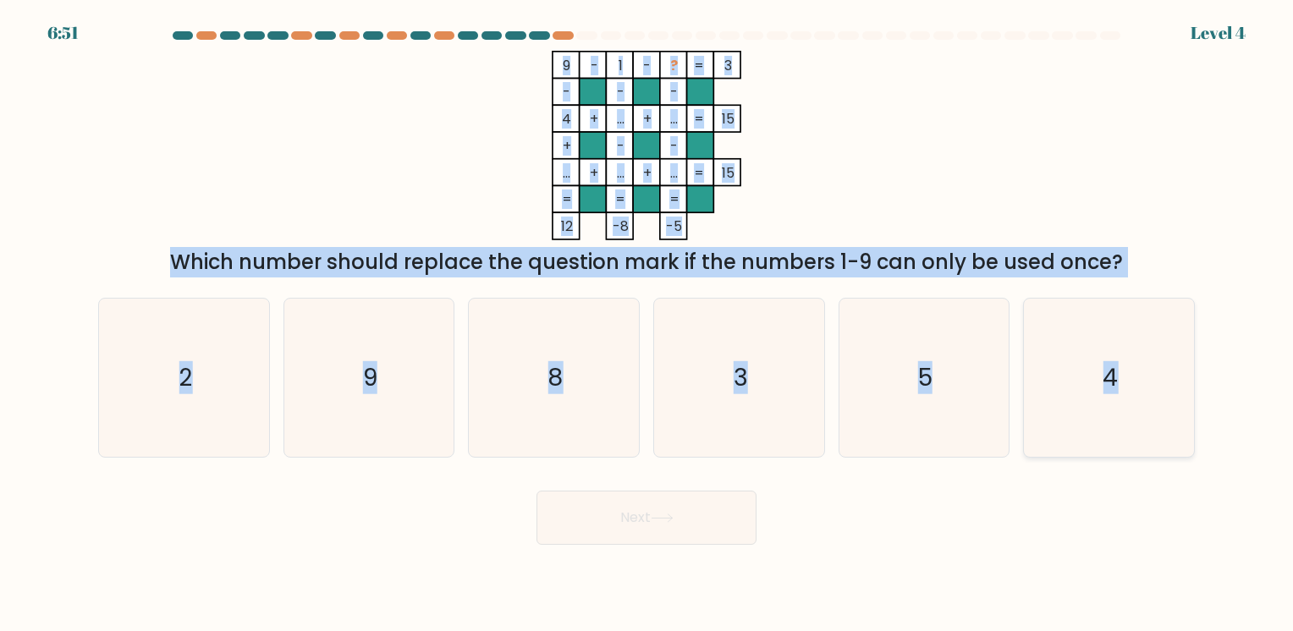
drag, startPoint x: 552, startPoint y: 63, endPoint x: 1141, endPoint y: 354, distance: 657.1
click at [1141, 354] on form at bounding box center [646, 287] width 1293 height 513
copy form "9 - 1 - ? 3 - - - 4 + ... + ... 15 + - - ... + ... + ... = 15 = = = = 12 -8 -5 …"
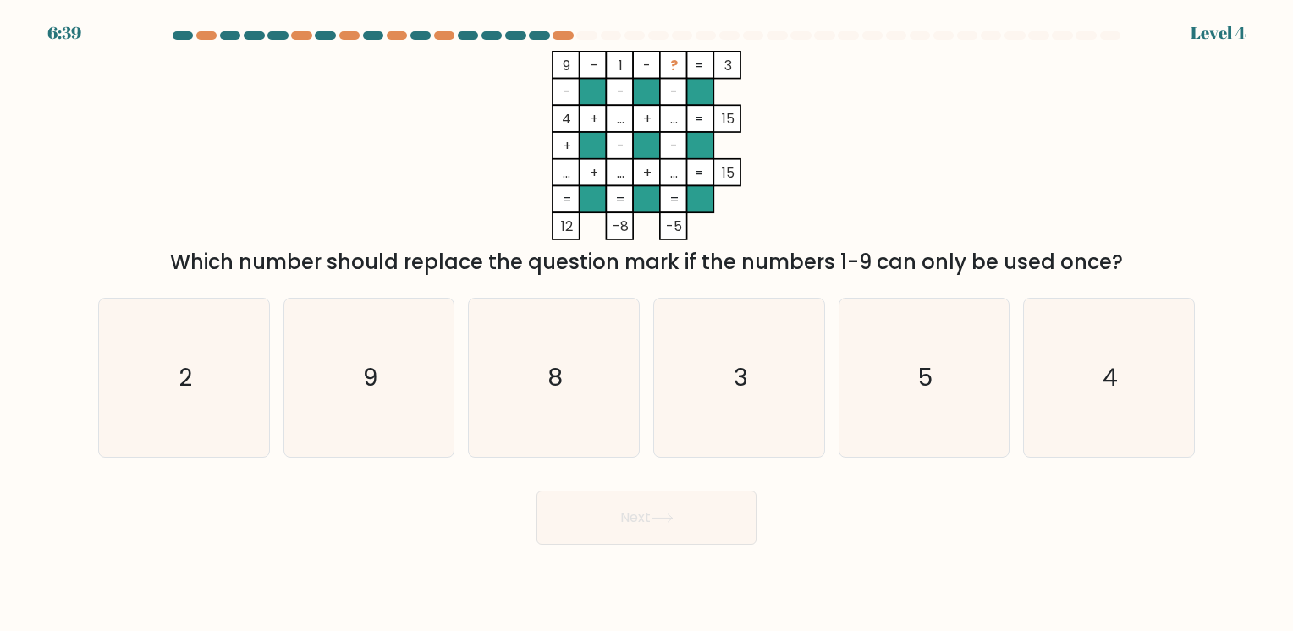
click at [1094, 513] on div "Next" at bounding box center [646, 511] width 1117 height 67
click at [230, 350] on icon "2" at bounding box center [184, 378] width 158 height 158
click at [646, 324] on input "a. 2" at bounding box center [646, 320] width 1 height 8
radio input "true"
click at [667, 530] on button "Next" at bounding box center [646, 518] width 220 height 54
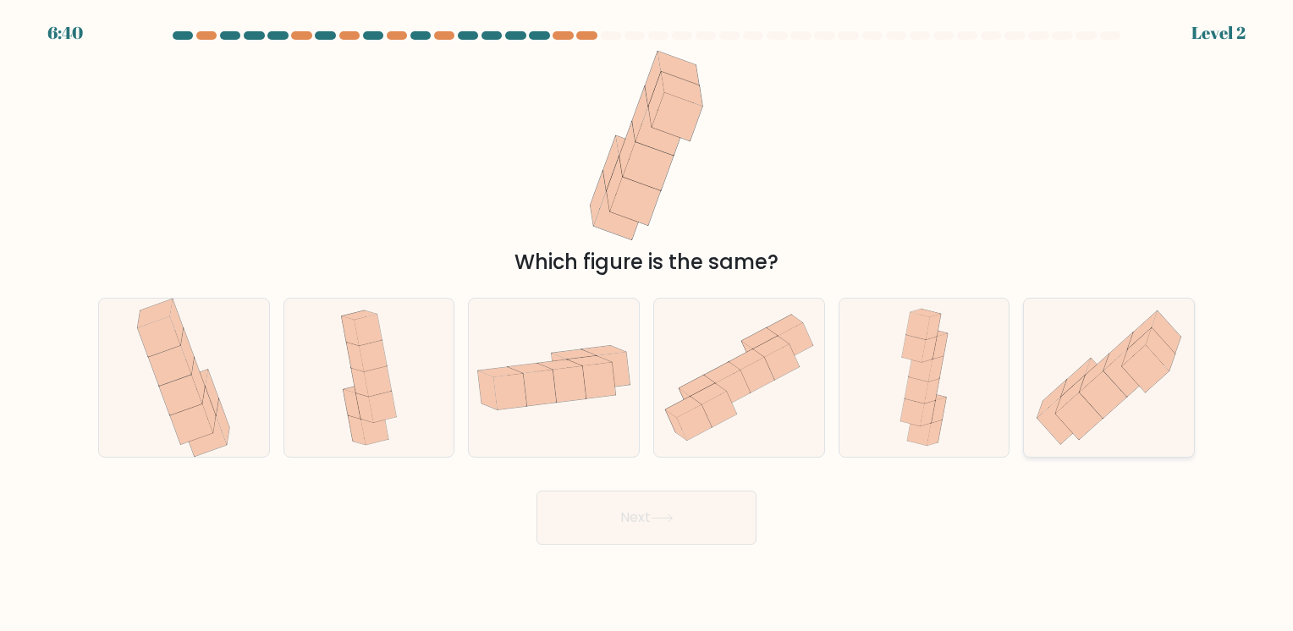
click at [1095, 403] on icon at bounding box center [1102, 394] width 47 height 47
click at [647, 324] on input "f." at bounding box center [646, 320] width 1 height 8
radio input "true"
click at [684, 531] on button "Next" at bounding box center [646, 518] width 220 height 54
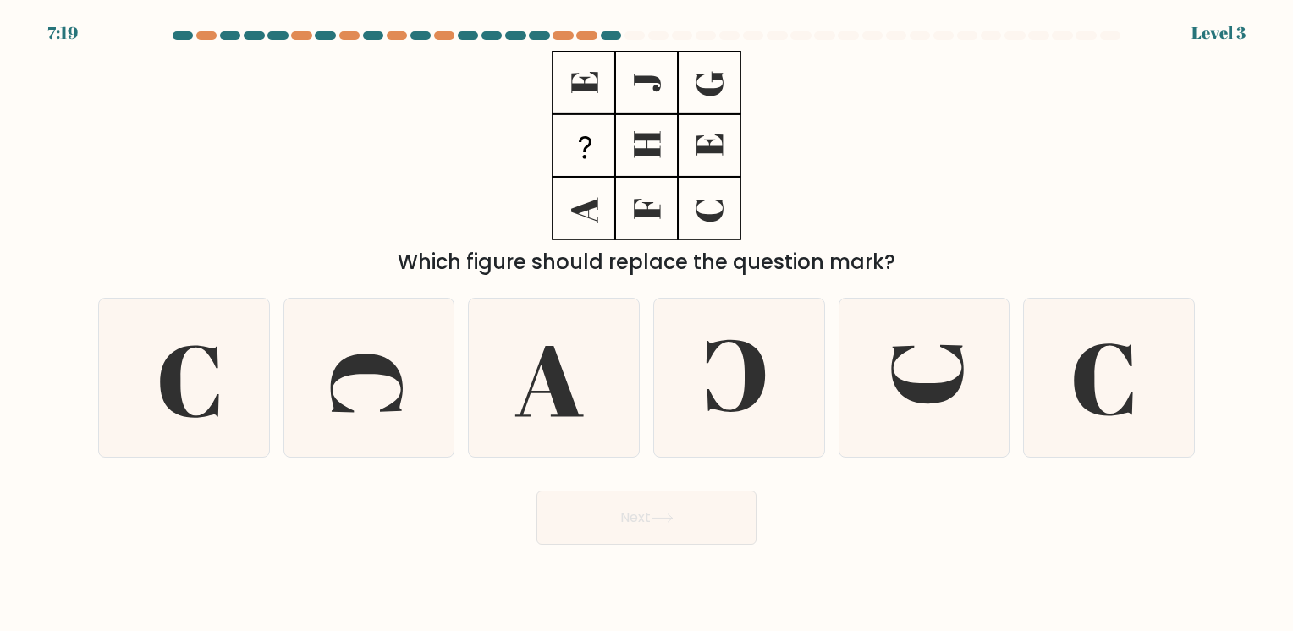
drag, startPoint x: 565, startPoint y: 63, endPoint x: 799, endPoint y: 229, distance: 286.3
click at [799, 229] on div "Which figure should replace the question mark?" at bounding box center [646, 164] width 1117 height 227
drag, startPoint x: 572, startPoint y: 80, endPoint x: 768, endPoint y: 192, distance: 226.2
click at [768, 192] on div "Which figure should replace the question mark?" at bounding box center [646, 164] width 1117 height 227
click at [919, 401] on icon at bounding box center [928, 374] width 73 height 59
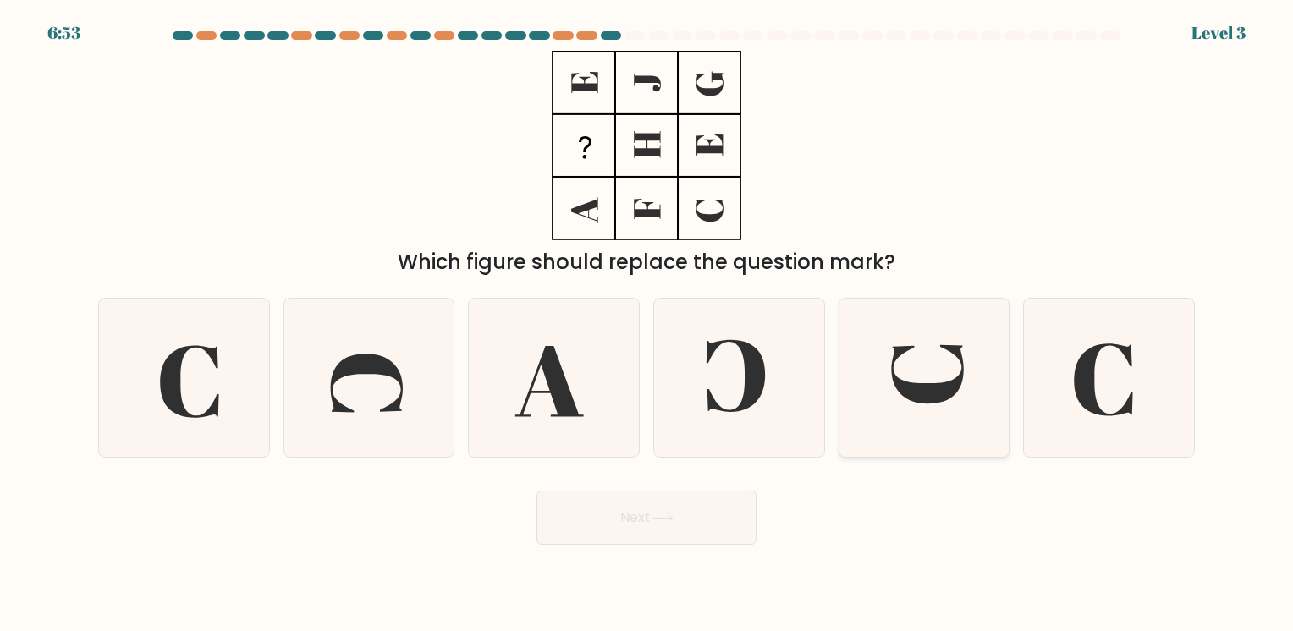
click at [647, 324] on input "e." at bounding box center [646, 320] width 1 height 8
radio input "true"
click at [683, 507] on button "Next" at bounding box center [646, 518] width 220 height 54
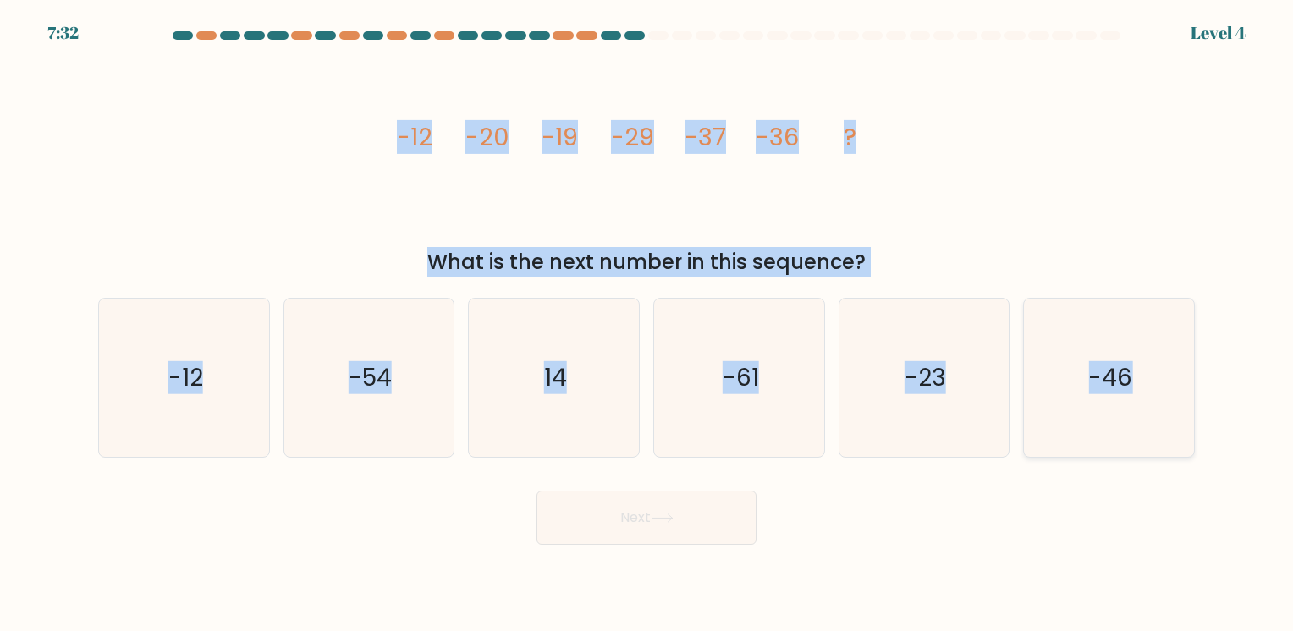
drag, startPoint x: 398, startPoint y: 134, endPoint x: 1176, endPoint y: 316, distance: 799.4
click at [1176, 316] on form at bounding box center [646, 287] width 1293 height 513
copy form "-12 -20 -19 -29 -37 -36 ? What is the next number in this sequence? a. -12 b. -…"
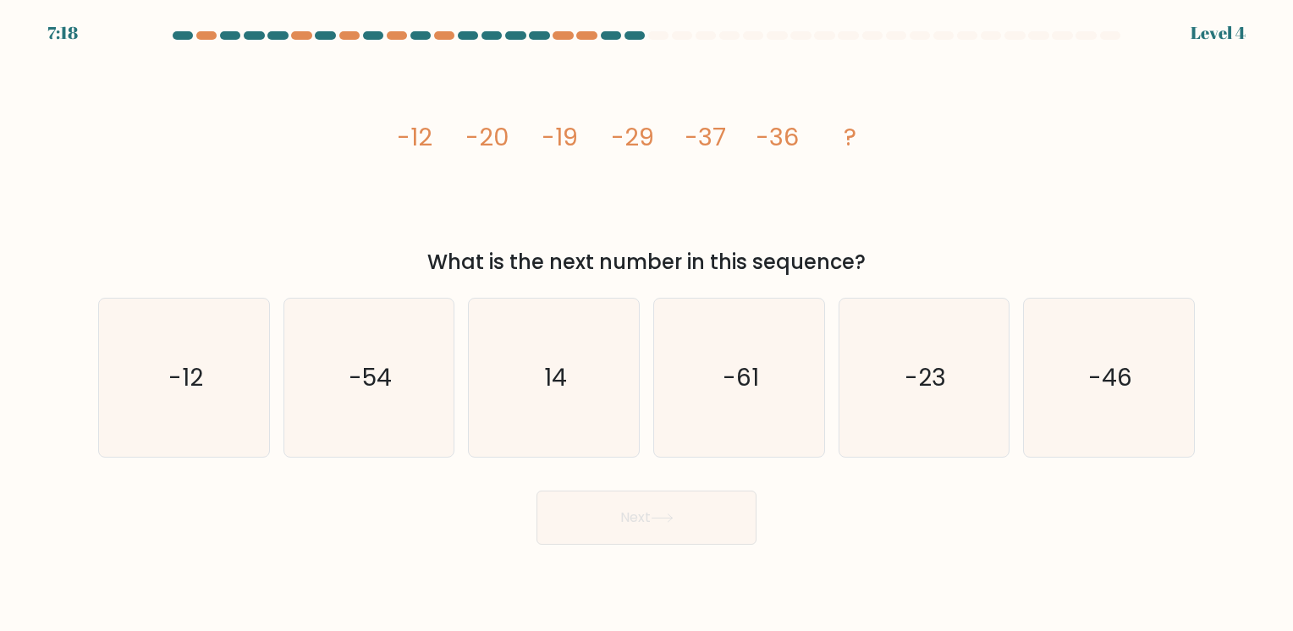
click at [1041, 484] on div "Next" at bounding box center [646, 511] width 1117 height 67
click at [1086, 376] on icon "-46" at bounding box center [1108, 378] width 158 height 158
click at [647, 324] on input "f. -46" at bounding box center [646, 320] width 1 height 8
radio input "true"
click at [650, 523] on button "Next" at bounding box center [646, 518] width 220 height 54
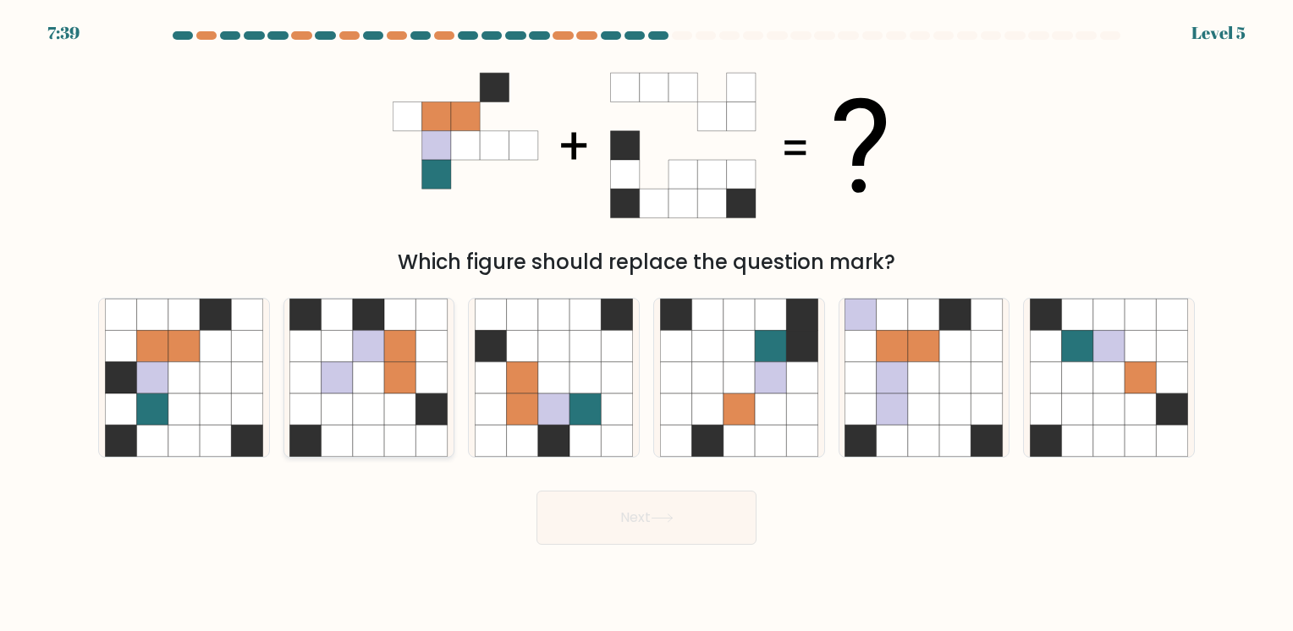
click at [371, 357] on icon at bounding box center [368, 346] width 31 height 31
click at [646, 324] on input "b." at bounding box center [646, 320] width 1 height 8
radio input "true"
click at [691, 514] on button "Next" at bounding box center [646, 518] width 220 height 54
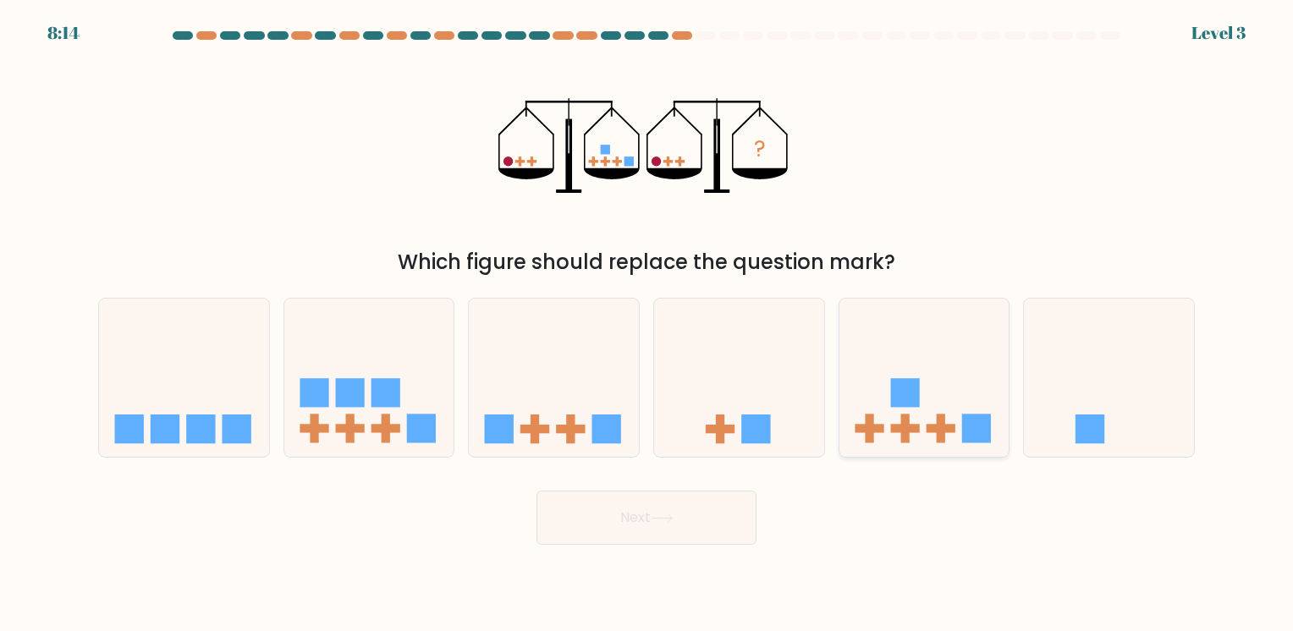
click at [938, 409] on icon at bounding box center [924, 377] width 170 height 140
click at [647, 324] on input "e." at bounding box center [646, 320] width 1 height 8
radio input "true"
click at [680, 515] on button "Next" at bounding box center [646, 518] width 220 height 54
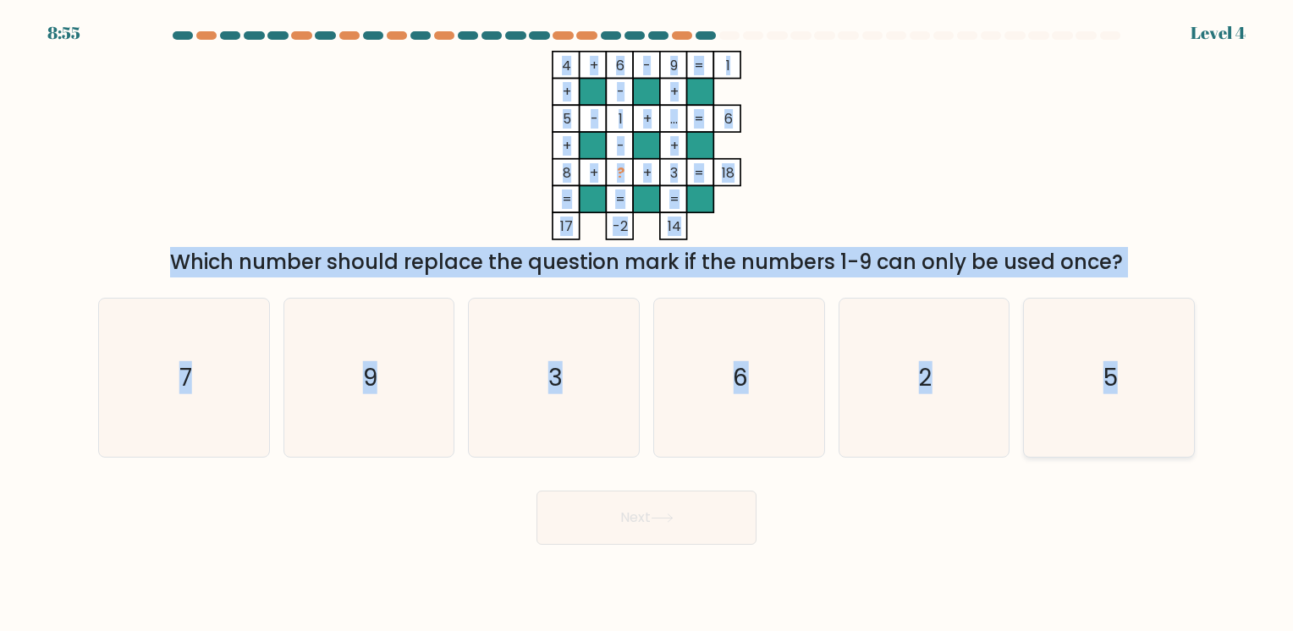
drag, startPoint x: 563, startPoint y: 58, endPoint x: 1142, endPoint y: 379, distance: 662.2
click at [1142, 379] on form at bounding box center [646, 287] width 1293 height 513
copy form "4 + 6 - 9 1 + - + 5 - 1 + ... 6 + - + 8 + ? + 3 = 18 = = = = 17 -2 14 = Which n…"
click at [1272, 367] on form at bounding box center [646, 287] width 1293 height 513
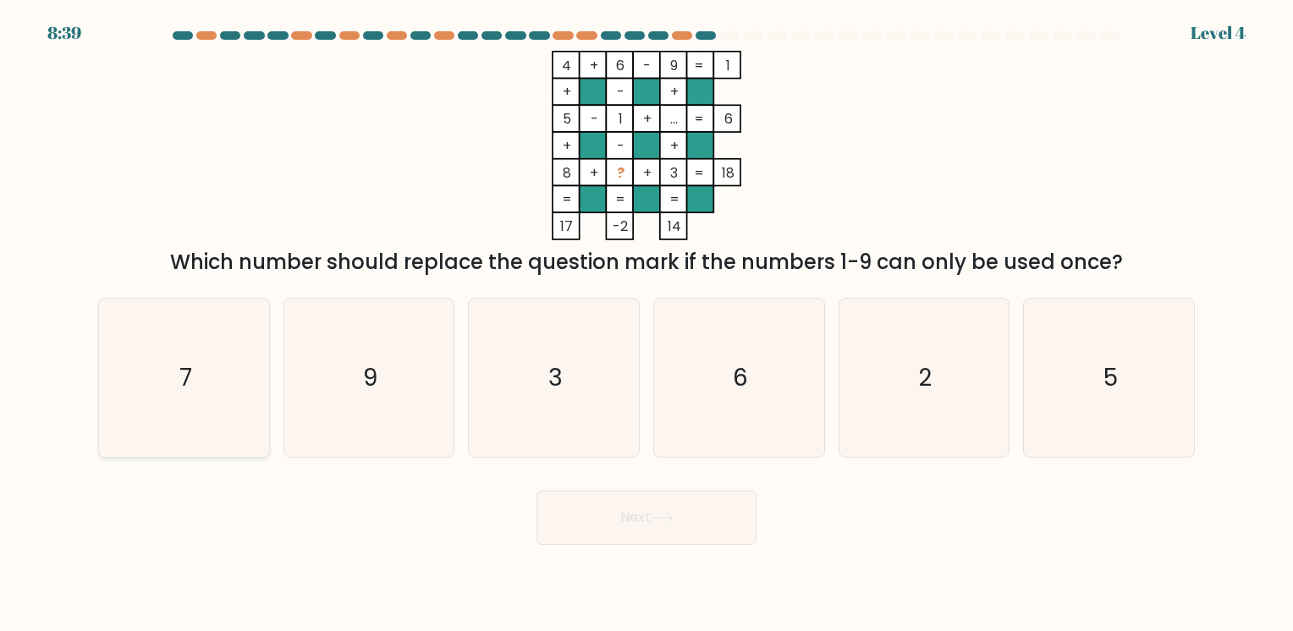
click at [195, 384] on icon "7" at bounding box center [184, 378] width 158 height 158
click at [646, 324] on input "a. 7" at bounding box center [646, 320] width 1 height 8
radio input "true"
click at [696, 508] on button "Next" at bounding box center [646, 518] width 220 height 54
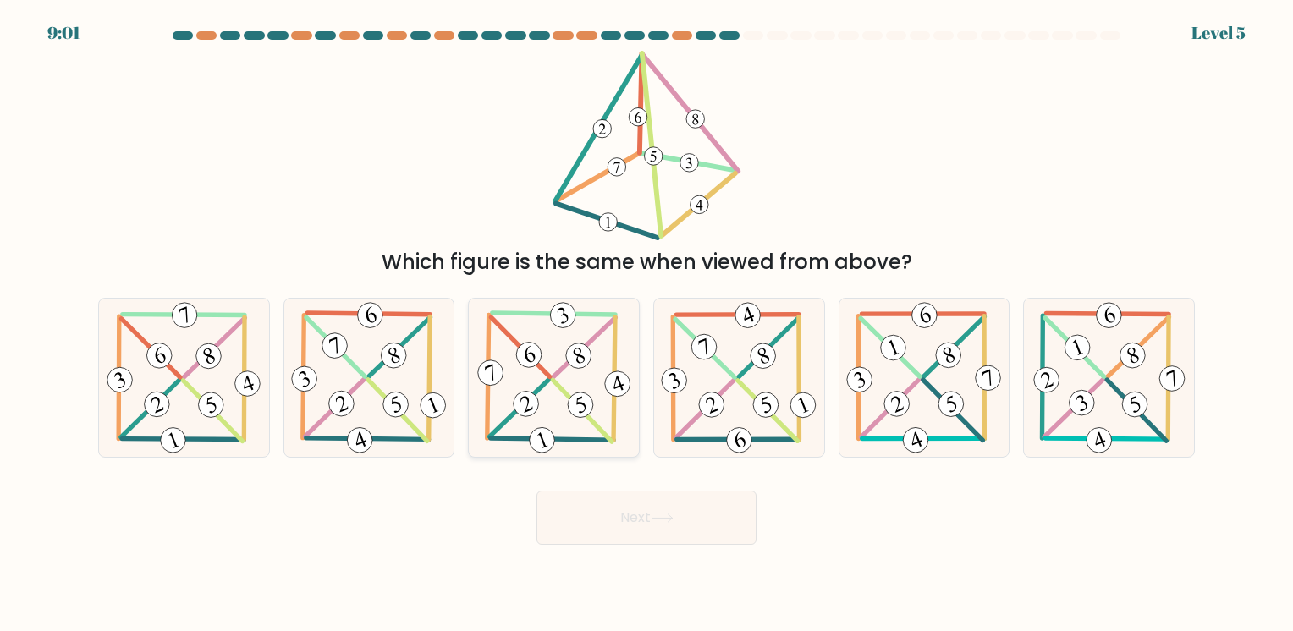
click at [569, 360] on 464 at bounding box center [578, 355] width 32 height 32
click at [646, 324] on input "c." at bounding box center [646, 320] width 1 height 8
radio input "true"
click at [654, 523] on icon at bounding box center [661, 517] width 23 height 9
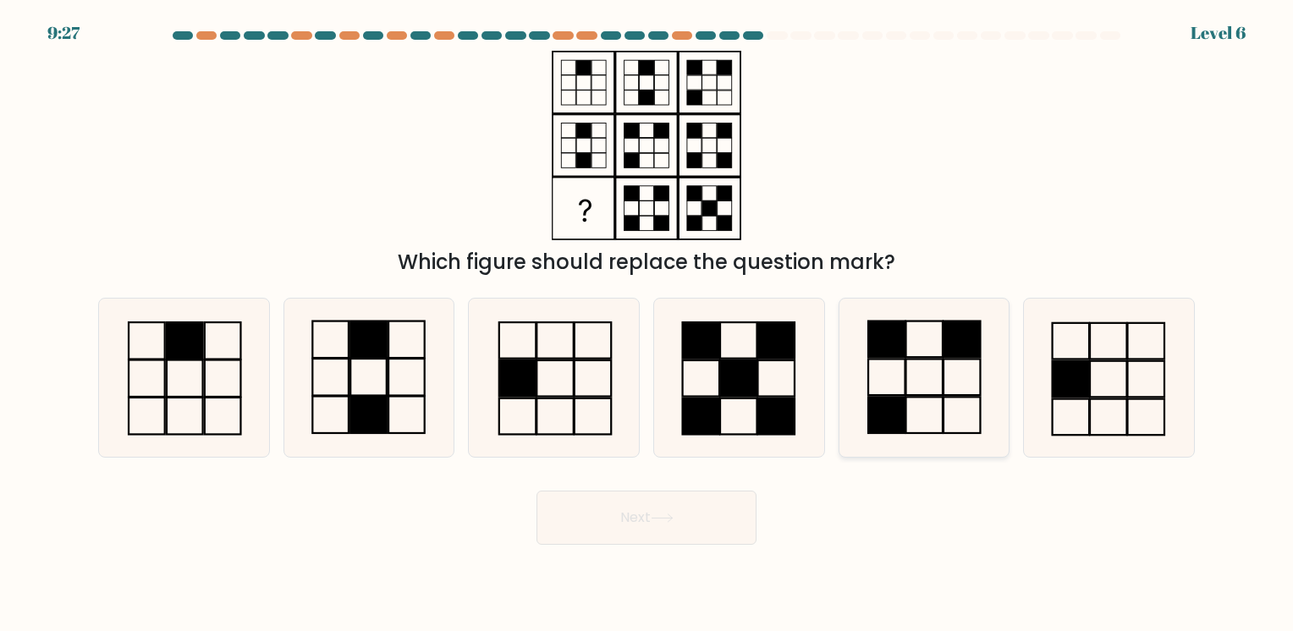
click at [915, 410] on icon at bounding box center [923, 378] width 158 height 158
click at [647, 324] on input "e." at bounding box center [646, 320] width 1 height 8
radio input "true"
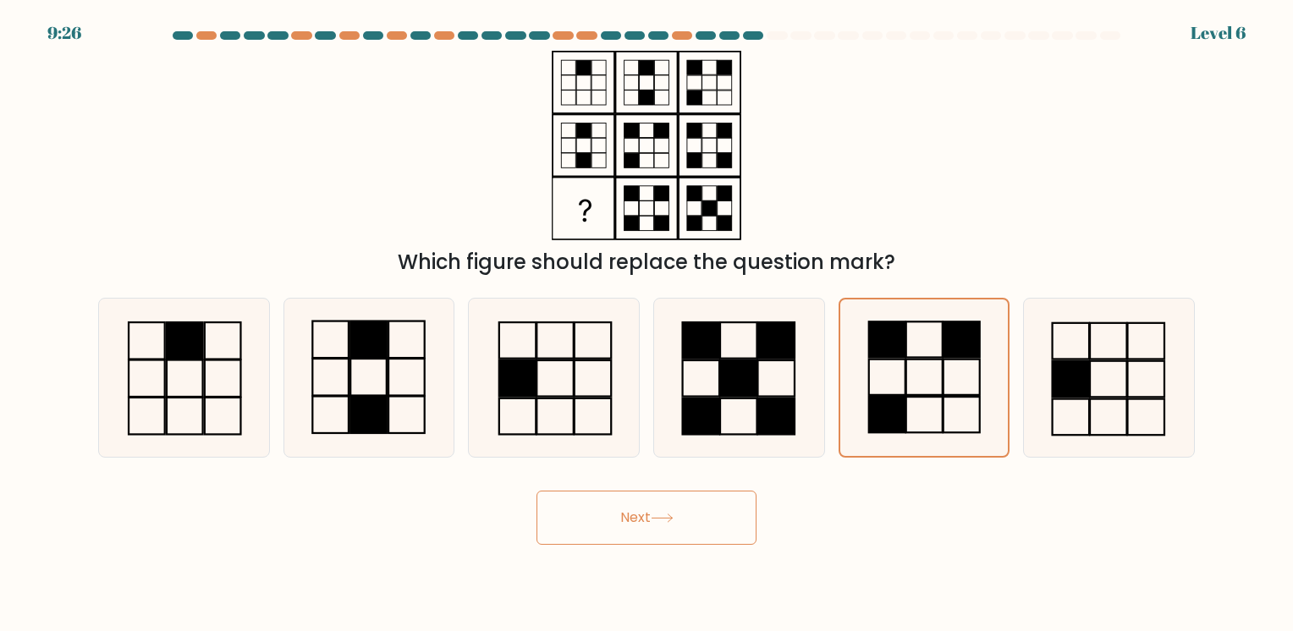
click at [658, 520] on icon at bounding box center [661, 517] width 23 height 9
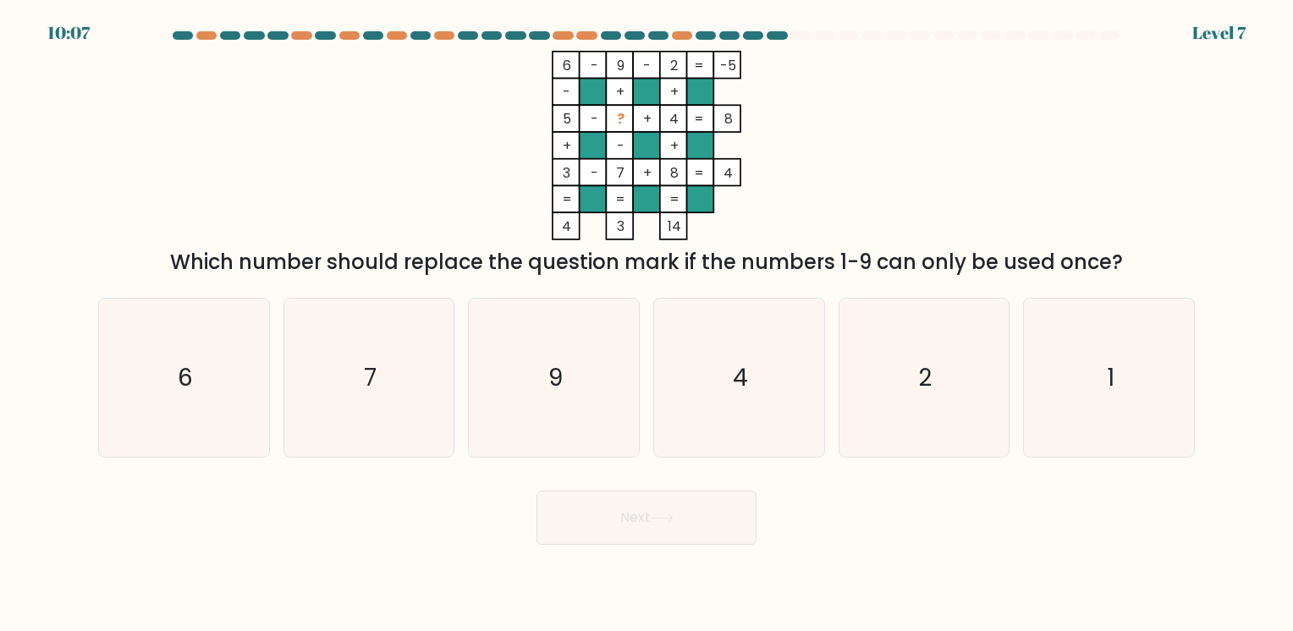
drag, startPoint x: 558, startPoint y: 63, endPoint x: 1132, endPoint y: 263, distance: 607.5
click at [1132, 263] on div "6 - 9 - 2 -5 - + + 5 - ? + 4 8 + - + 3 - 7 + 8 = 4 = = = = 4 3 14 = Which numbe…" at bounding box center [646, 164] width 1117 height 227
copy div "6 - 9 - 2 -5 - + + 5 - ? + 4 8 + - + 3 - 7 + 8 = 4 = = = = 4 3 14 = Which numbe…"
click at [883, 244] on div "6 - 9 - 2 -5 - + + 5 - ? + 4 8 + - + 3 - 7 + 8 = 4 = = = = 4 3 14 = Which numbe…" at bounding box center [646, 164] width 1117 height 227
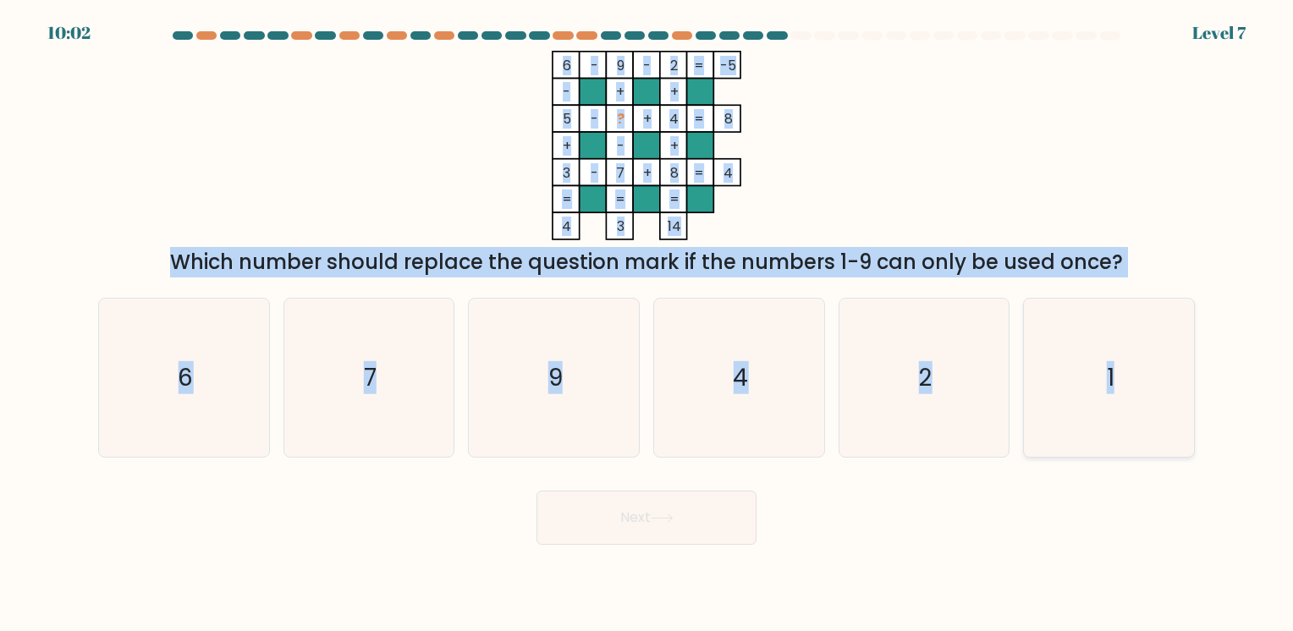
drag, startPoint x: 525, startPoint y: 56, endPoint x: 1122, endPoint y: 370, distance: 673.9
click at [1122, 370] on form at bounding box center [646, 287] width 1293 height 513
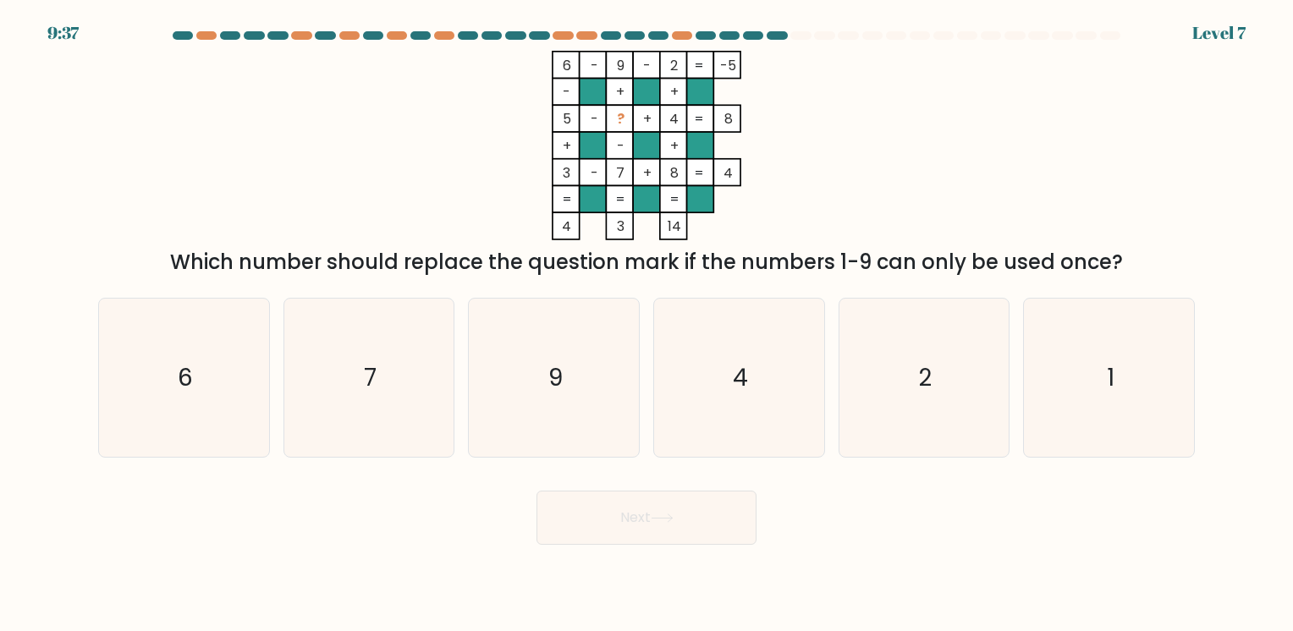
click at [423, 510] on div "Next" at bounding box center [646, 511] width 1117 height 67
click at [1130, 411] on icon "1" at bounding box center [1108, 378] width 158 height 158
click at [647, 324] on input "f. 1" at bounding box center [646, 320] width 1 height 8
radio input "true"
click at [670, 527] on button "Next" at bounding box center [646, 518] width 220 height 54
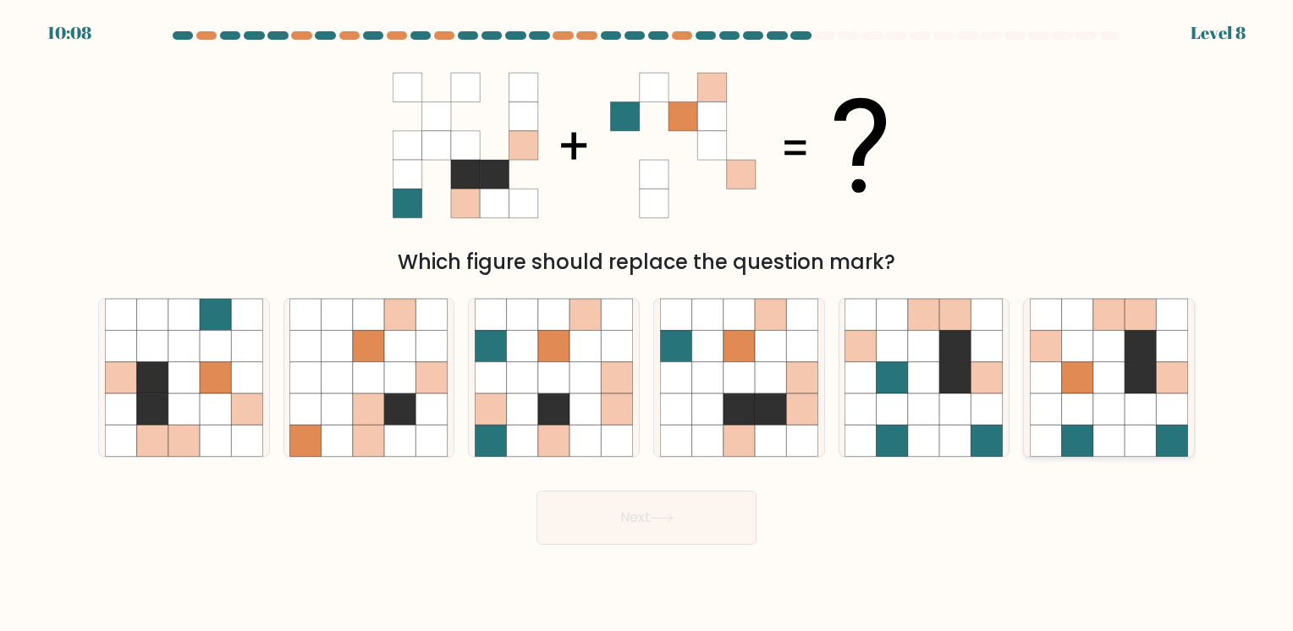
click at [1077, 354] on icon at bounding box center [1077, 346] width 31 height 31
click at [647, 324] on input "f." at bounding box center [646, 320] width 1 height 8
radio input "true"
click at [694, 520] on button "Next" at bounding box center [646, 518] width 220 height 54
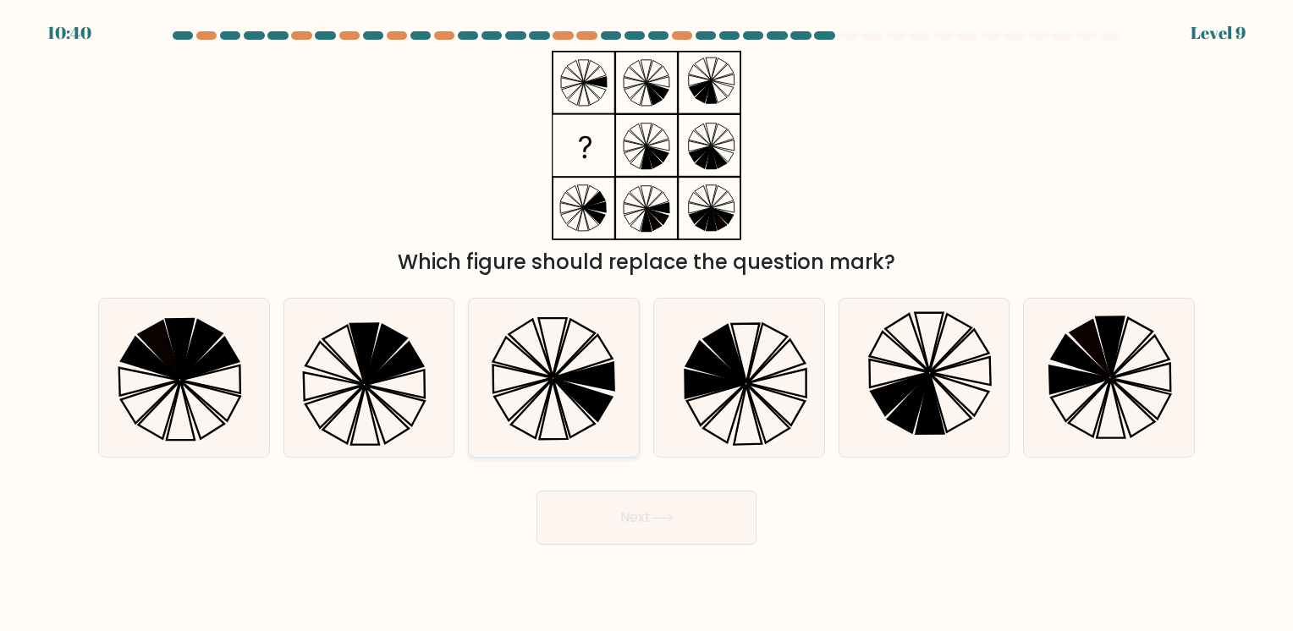
click at [577, 397] on icon at bounding box center [583, 400] width 58 height 42
click at [646, 324] on input "c." at bounding box center [646, 320] width 1 height 8
radio input "true"
click at [685, 552] on body "10:39 Level 9" at bounding box center [646, 315] width 1293 height 631
click at [694, 529] on button "Next" at bounding box center [646, 518] width 220 height 54
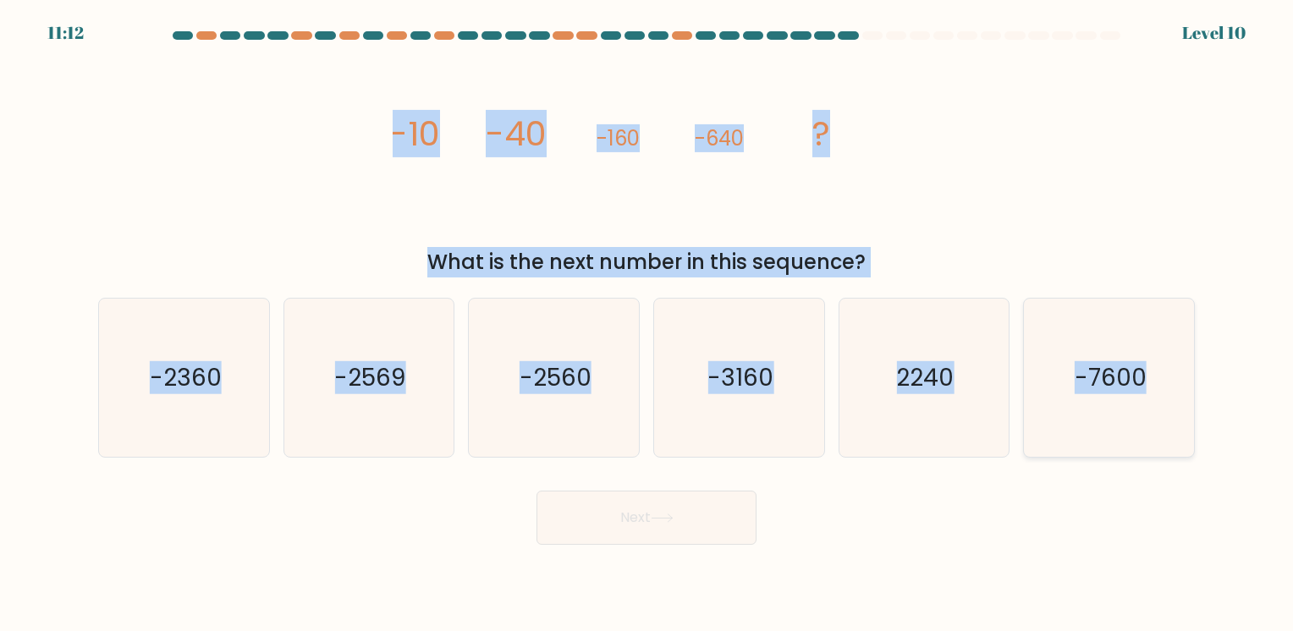
drag, startPoint x: 386, startPoint y: 139, endPoint x: 1162, endPoint y: 399, distance: 819.1
click at [1162, 399] on form at bounding box center [646, 287] width 1293 height 513
click at [588, 387] on text "-2560" at bounding box center [555, 377] width 72 height 33
click at [646, 324] on input "c. -2560" at bounding box center [646, 320] width 1 height 8
radio input "true"
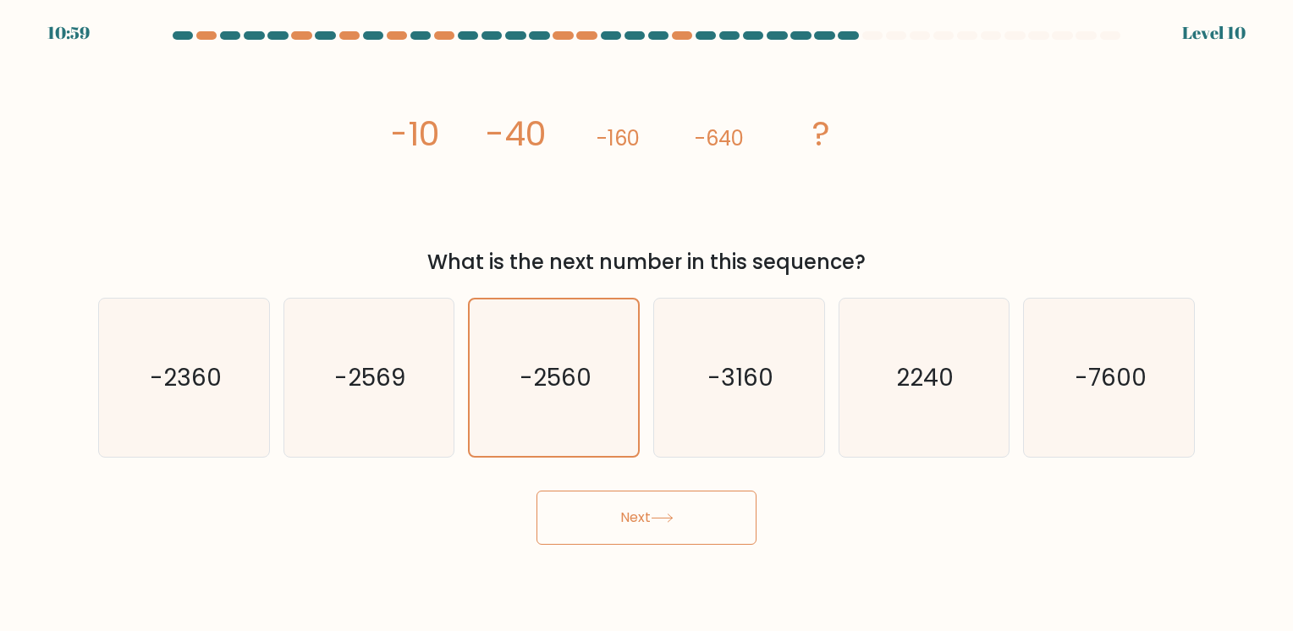
click at [654, 536] on button "Next" at bounding box center [646, 518] width 220 height 54
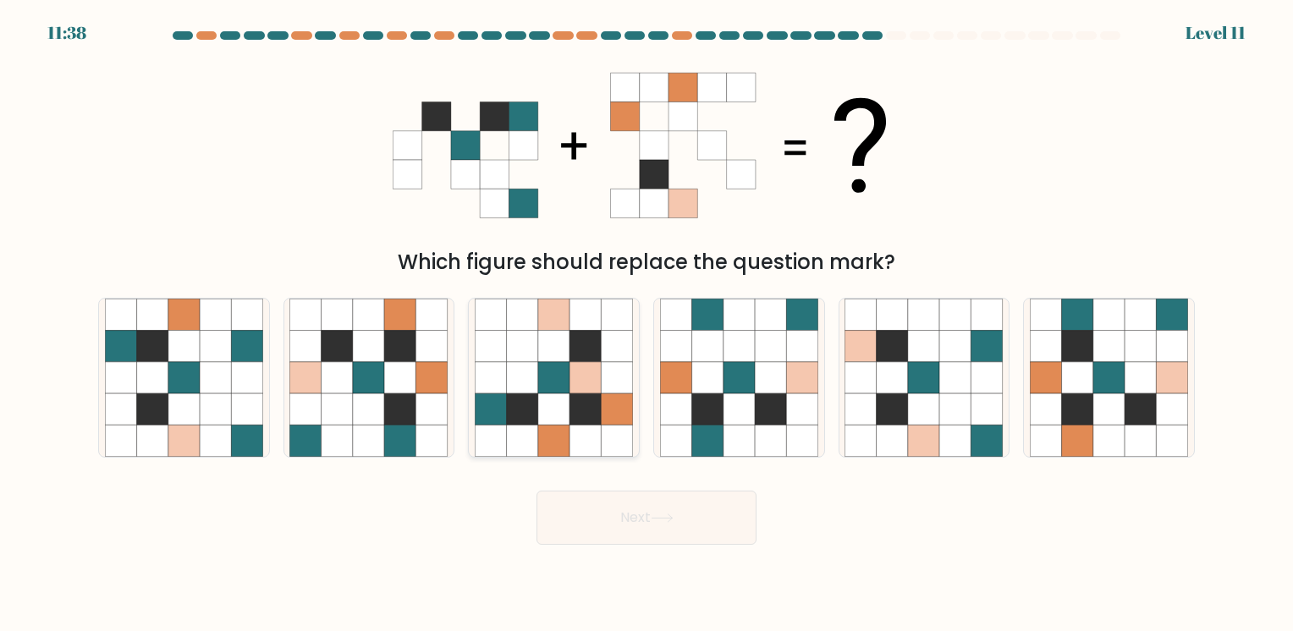
click at [575, 367] on icon at bounding box center [584, 377] width 31 height 31
click at [646, 324] on input "c." at bounding box center [646, 320] width 1 height 8
radio input "true"
click at [644, 524] on button "Next" at bounding box center [646, 518] width 220 height 54
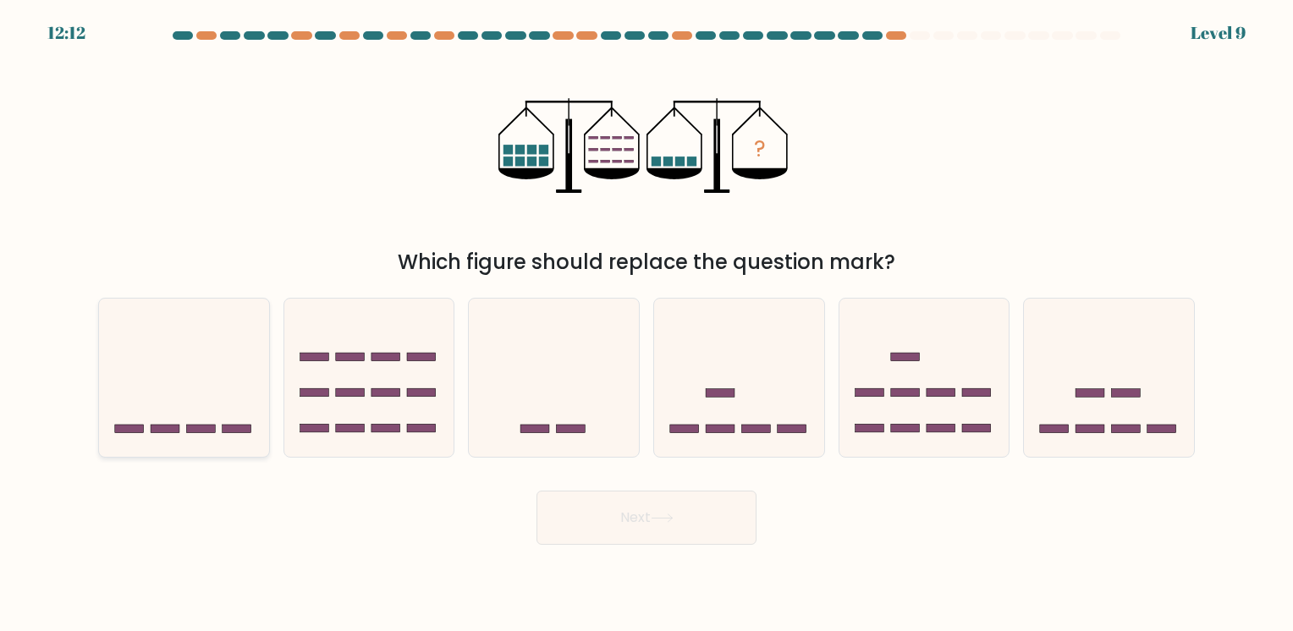
click at [223, 424] on icon at bounding box center [184, 377] width 170 height 140
click at [646, 324] on input "a." at bounding box center [646, 320] width 1 height 8
radio input "true"
click at [658, 496] on button "Next" at bounding box center [646, 518] width 220 height 54
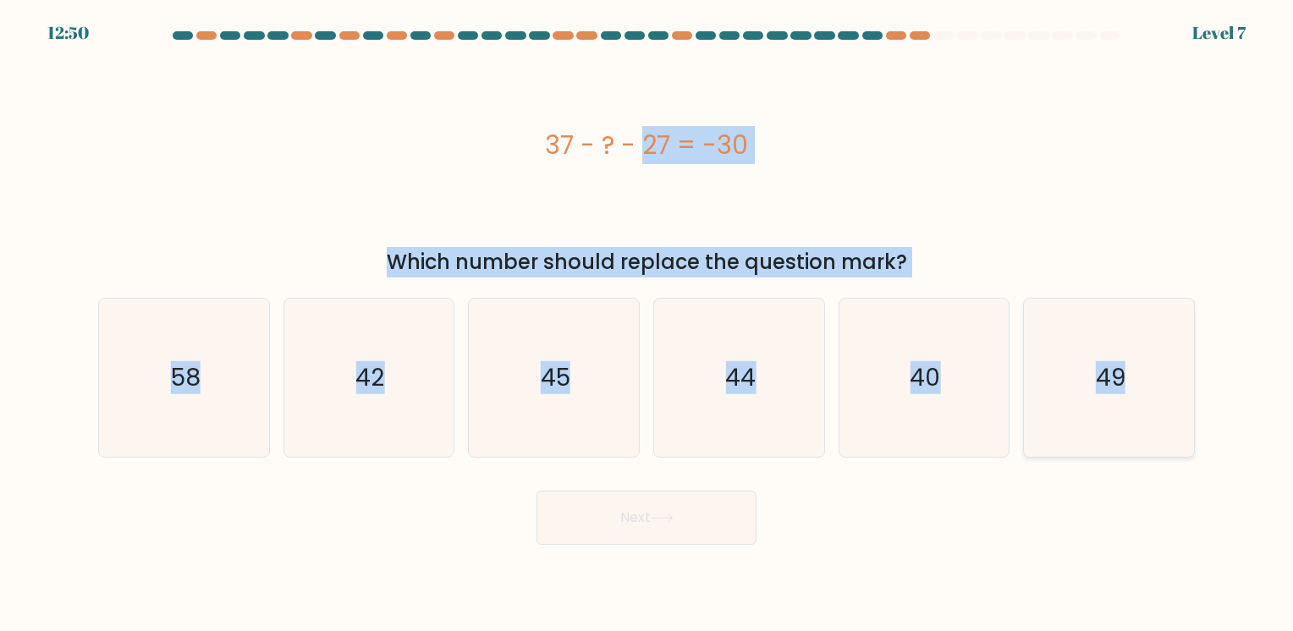
drag, startPoint x: 545, startPoint y: 116, endPoint x: 1144, endPoint y: 371, distance: 651.1
click at [1144, 371] on form "a." at bounding box center [646, 287] width 1293 height 513
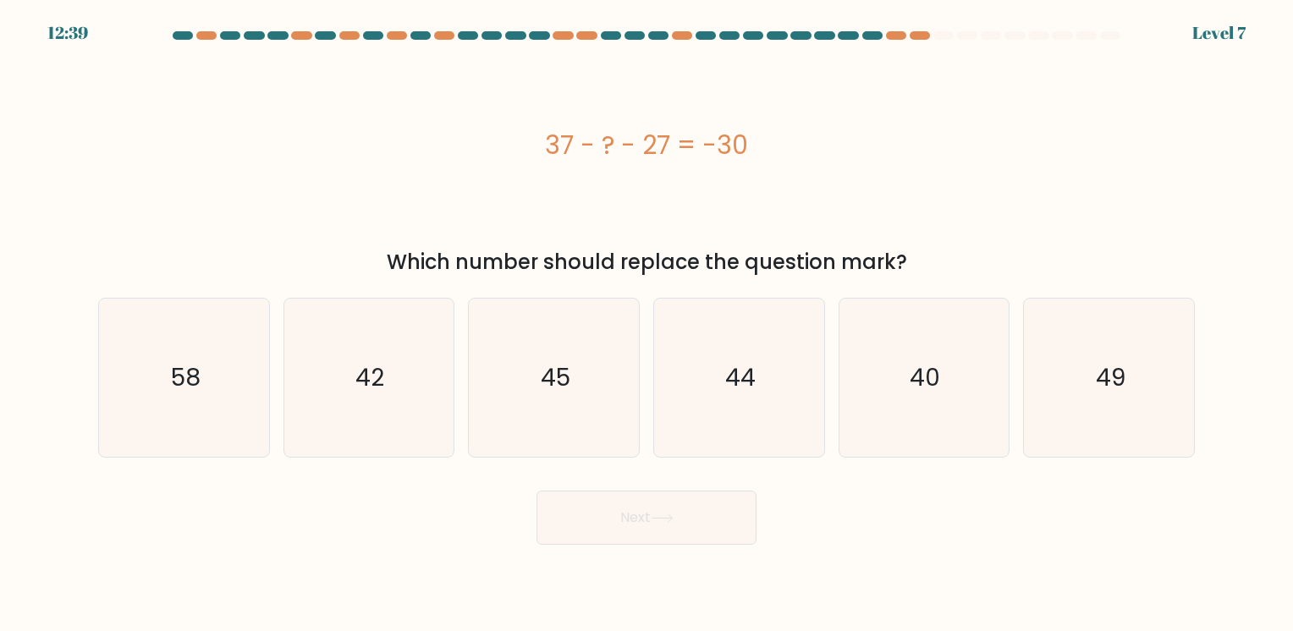
click at [923, 513] on div "Next" at bounding box center [646, 511] width 1117 height 67
click at [928, 348] on icon "40" at bounding box center [923, 378] width 158 height 158
click at [647, 324] on input "e. 40" at bounding box center [646, 320] width 1 height 8
radio input "true"
click at [653, 523] on button "Next" at bounding box center [646, 518] width 220 height 54
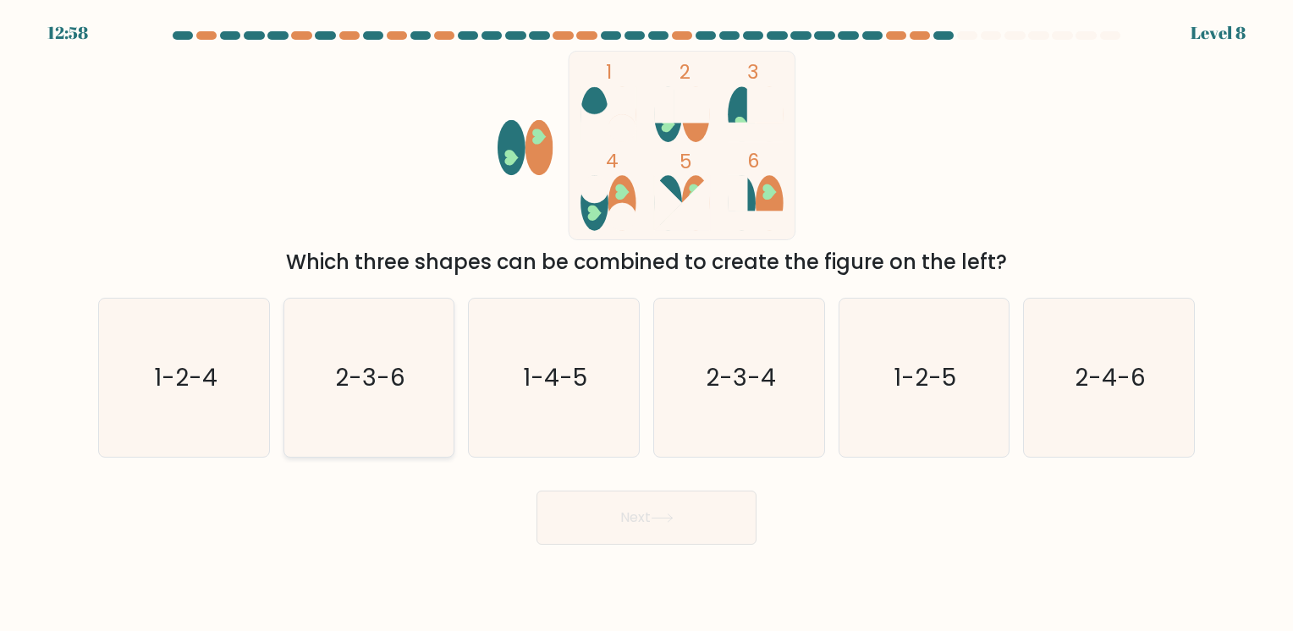
click at [392, 397] on icon "2-3-6" at bounding box center [368, 378] width 158 height 158
click at [646, 324] on input "b. 2-3-6" at bounding box center [646, 320] width 1 height 8
radio input "true"
click at [612, 497] on button "Next" at bounding box center [646, 518] width 220 height 54
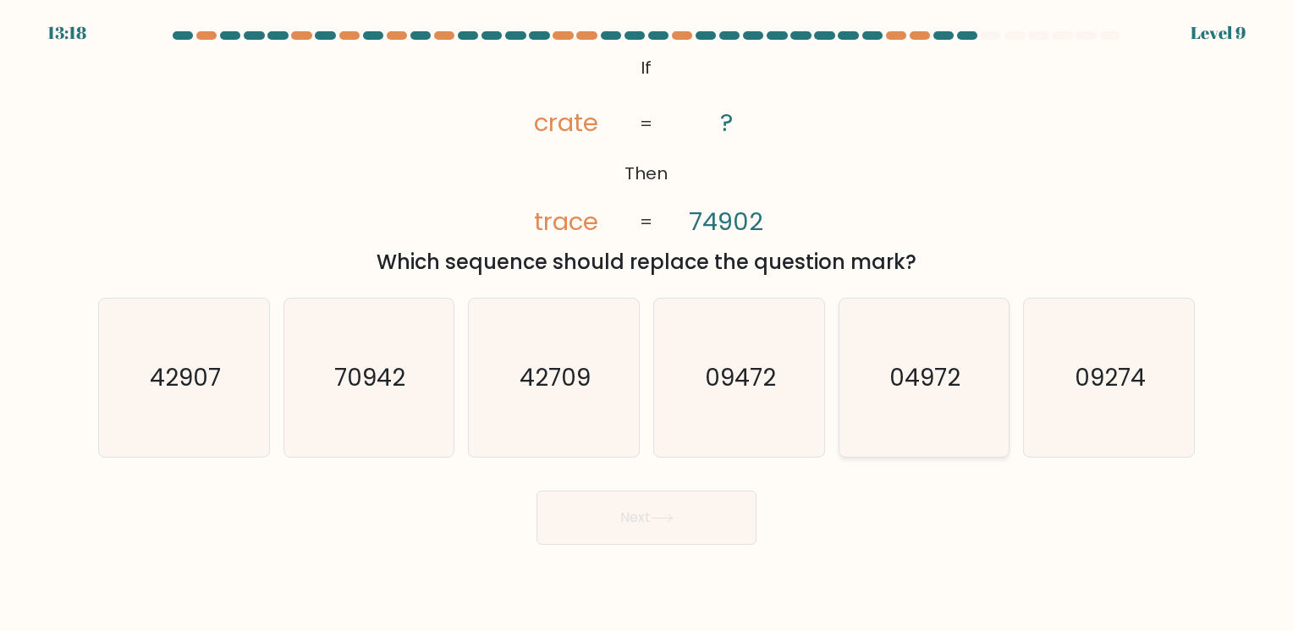
click at [925, 367] on text "04972" at bounding box center [925, 377] width 71 height 33
click at [647, 324] on input "e. 04972" at bounding box center [646, 320] width 1 height 8
radio input "true"
click at [662, 523] on icon at bounding box center [661, 517] width 23 height 9
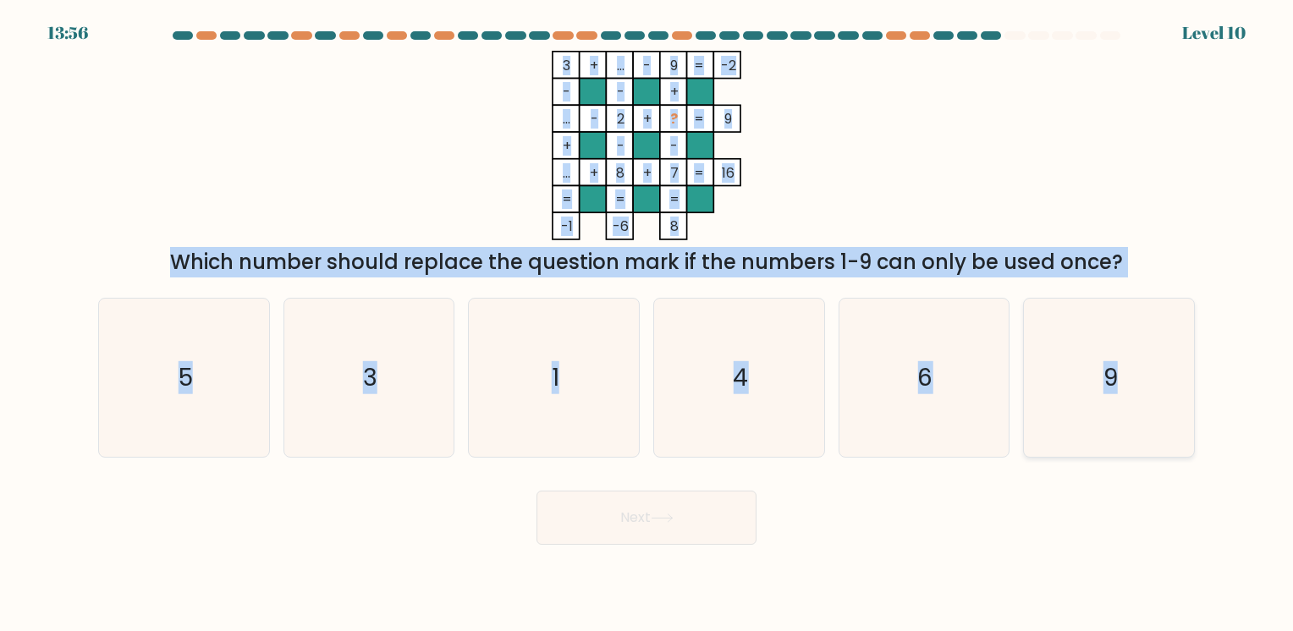
drag, startPoint x: 562, startPoint y: 60, endPoint x: 1139, endPoint y: 378, distance: 659.5
click at [1139, 378] on form at bounding box center [646, 287] width 1293 height 513
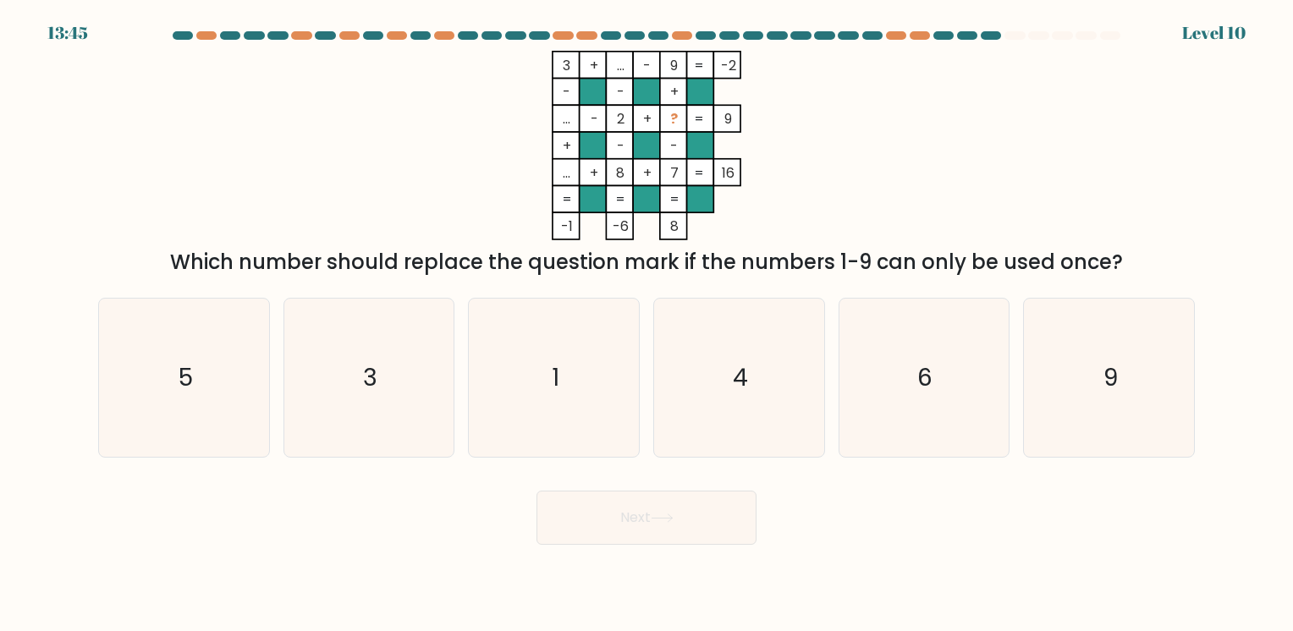
click at [858, 536] on div "Next" at bounding box center [646, 511] width 1117 height 67
click at [229, 376] on icon "5" at bounding box center [184, 378] width 158 height 158
click at [646, 324] on input "a. 5" at bounding box center [646, 320] width 1 height 8
radio input "true"
click at [661, 513] on button "Next" at bounding box center [646, 518] width 220 height 54
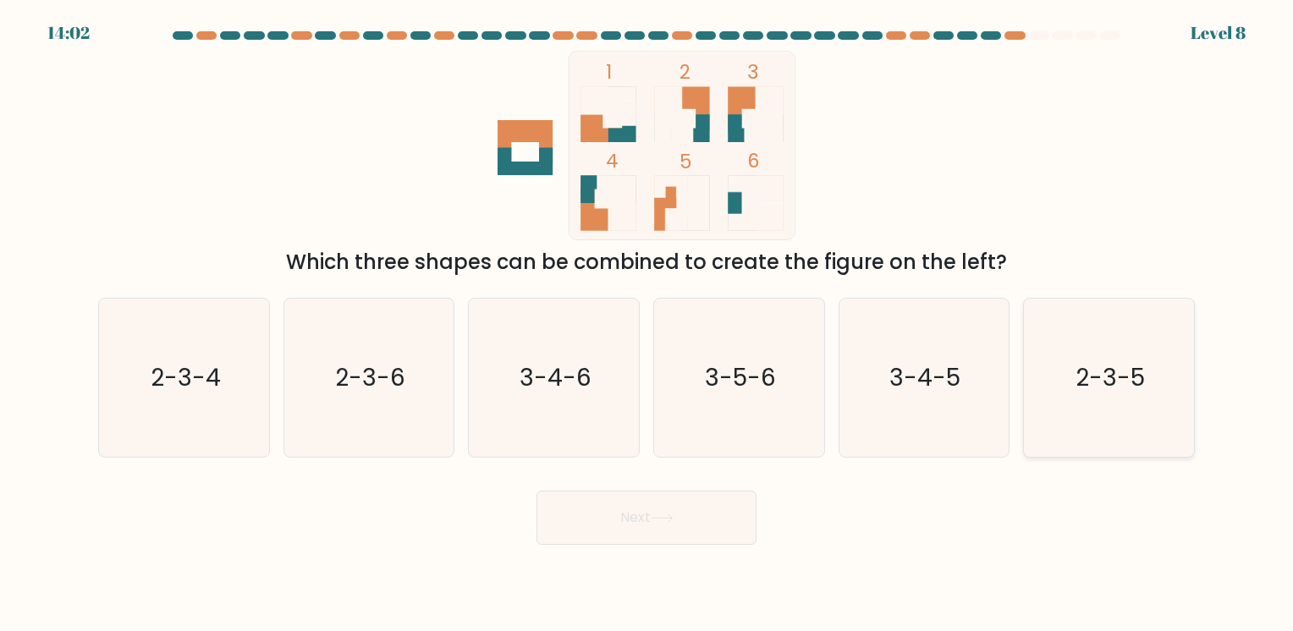
click at [1130, 392] on text "2-3-5" at bounding box center [1109, 377] width 69 height 33
click at [647, 324] on input "f. 2-3-5" at bounding box center [646, 320] width 1 height 8
radio input "true"
click at [695, 516] on button "Next" at bounding box center [646, 518] width 220 height 54
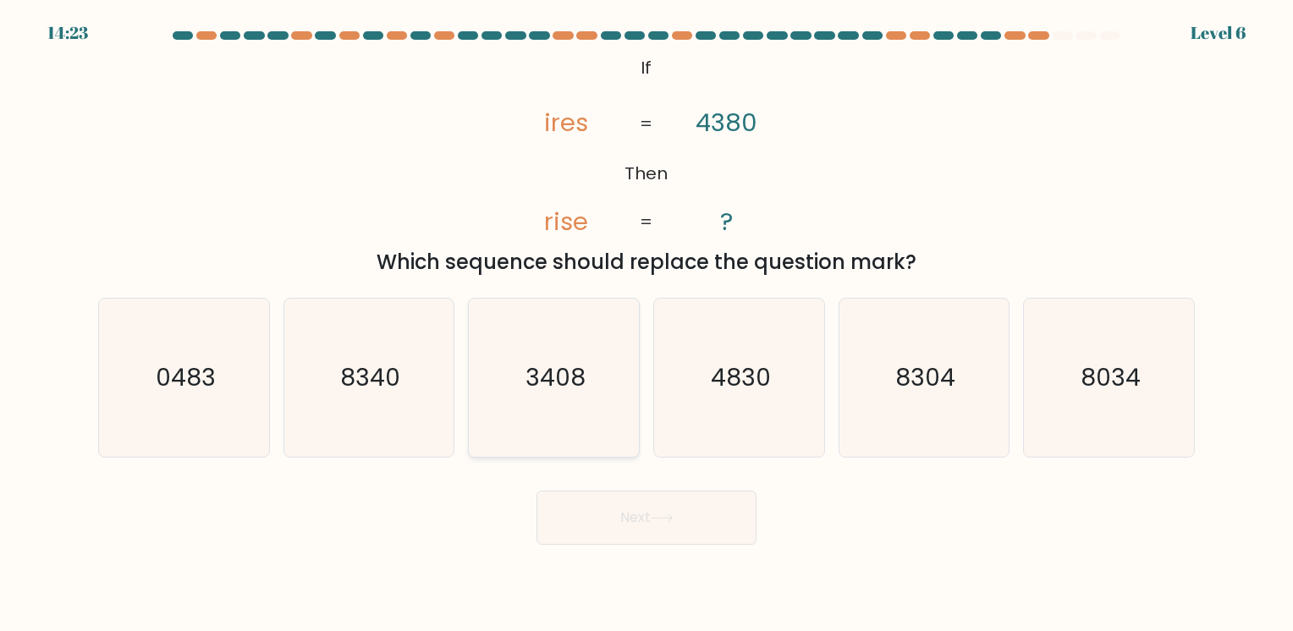
click at [608, 365] on icon "3408" at bounding box center [554, 378] width 158 height 158
click at [646, 324] on input "c. 3408" at bounding box center [646, 320] width 1 height 8
radio input "true"
click at [633, 503] on button "Next" at bounding box center [646, 518] width 220 height 54
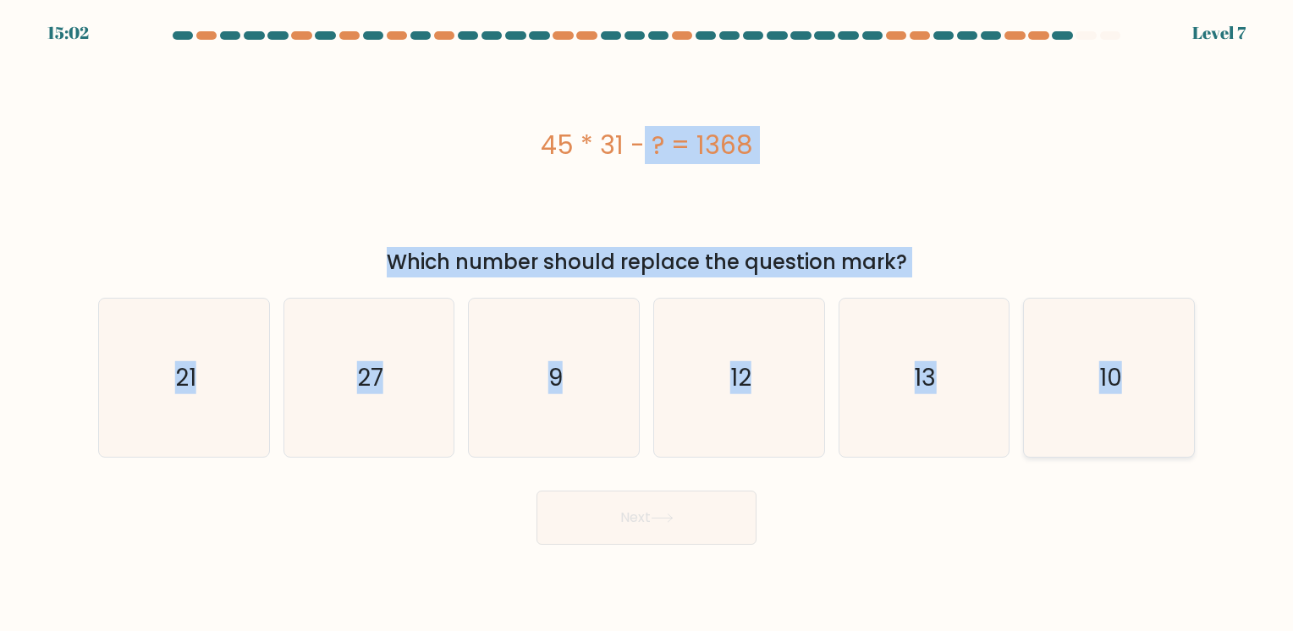
drag, startPoint x: 527, startPoint y: 134, endPoint x: 1154, endPoint y: 375, distance: 671.6
click at [1154, 375] on form "a. 9" at bounding box center [646, 287] width 1293 height 513
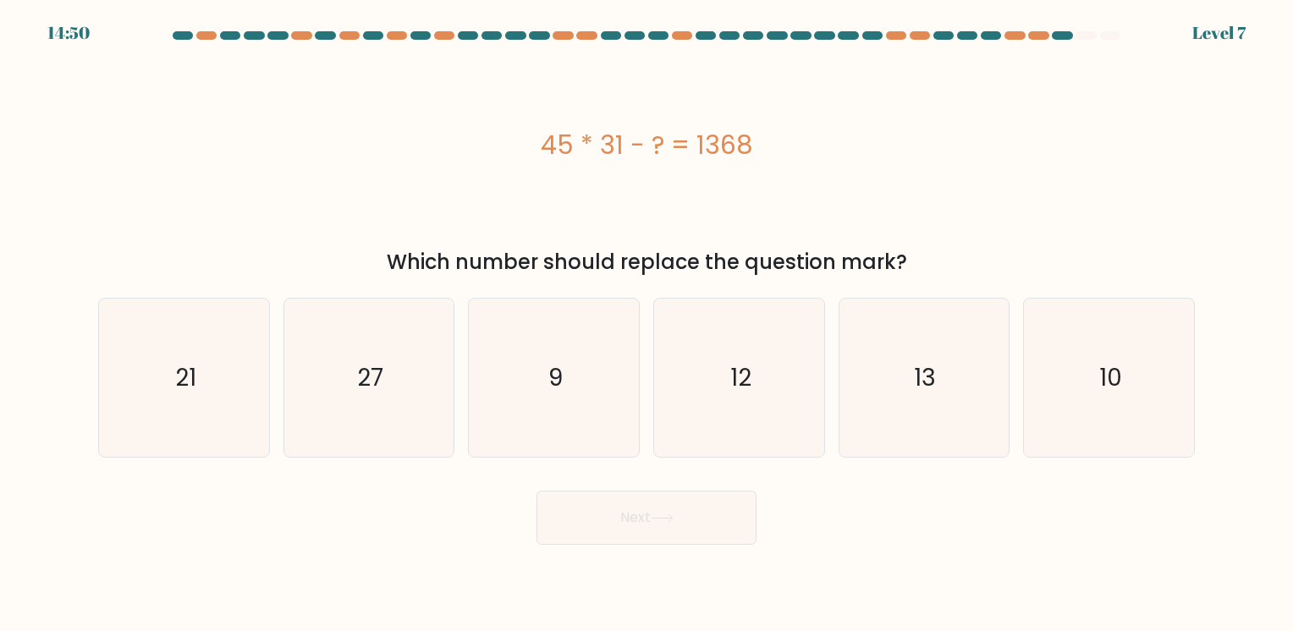
click at [885, 541] on div "Next" at bounding box center [646, 511] width 1117 height 67
click at [345, 385] on icon "27" at bounding box center [368, 378] width 158 height 158
click at [646, 324] on input "b. 27" at bounding box center [646, 320] width 1 height 8
radio input "true"
click at [636, 519] on button "Next" at bounding box center [646, 518] width 220 height 54
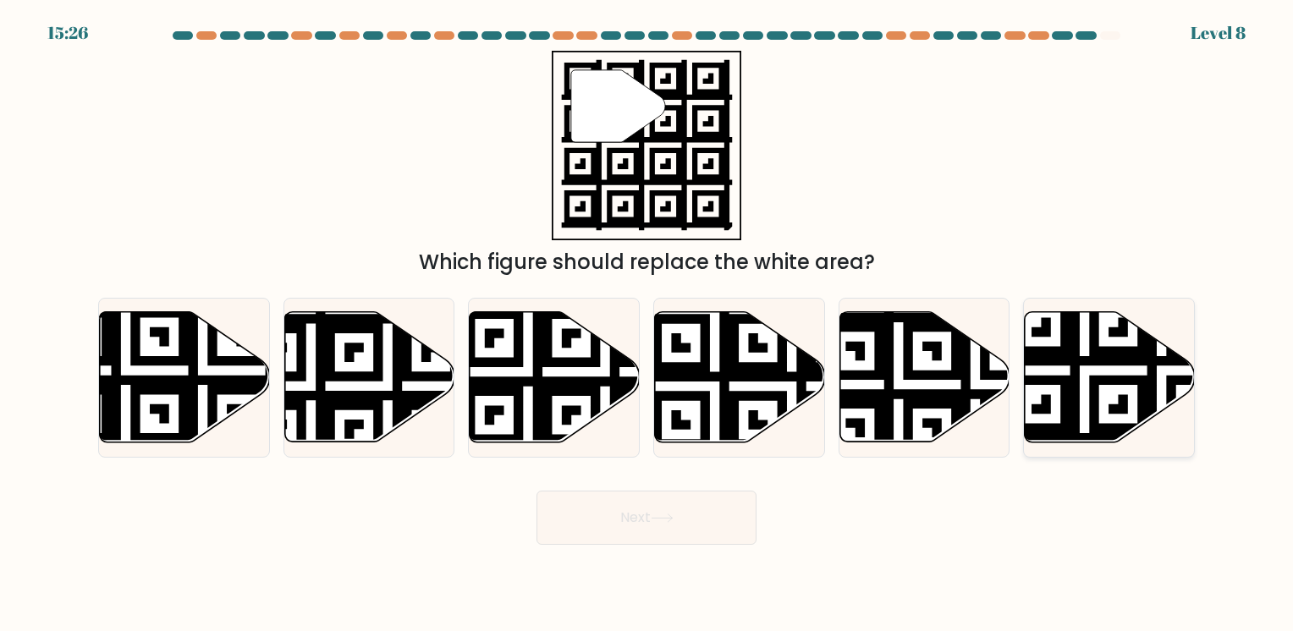
click at [1127, 346] on icon at bounding box center [1109, 377] width 170 height 130
click at [647, 324] on input "f." at bounding box center [646, 320] width 1 height 8
radio input "true"
click at [678, 528] on button "Next" at bounding box center [646, 518] width 220 height 54
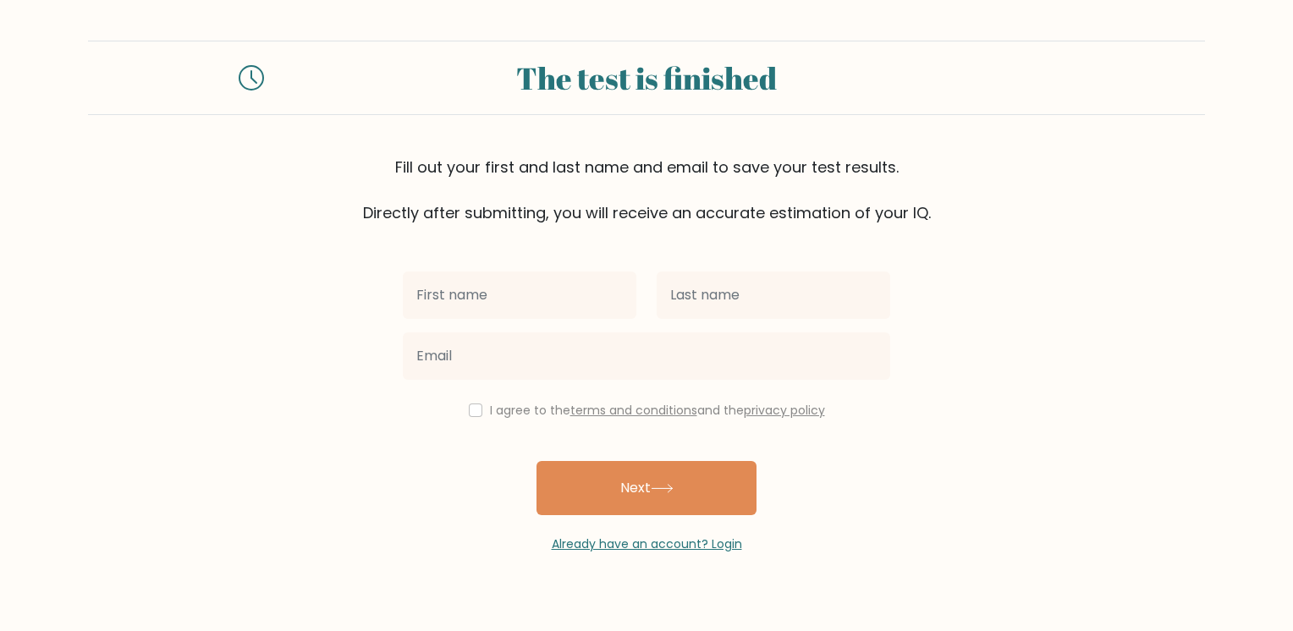
click at [605, 301] on input "text" at bounding box center [519, 295] width 233 height 47
type input "Avegail"
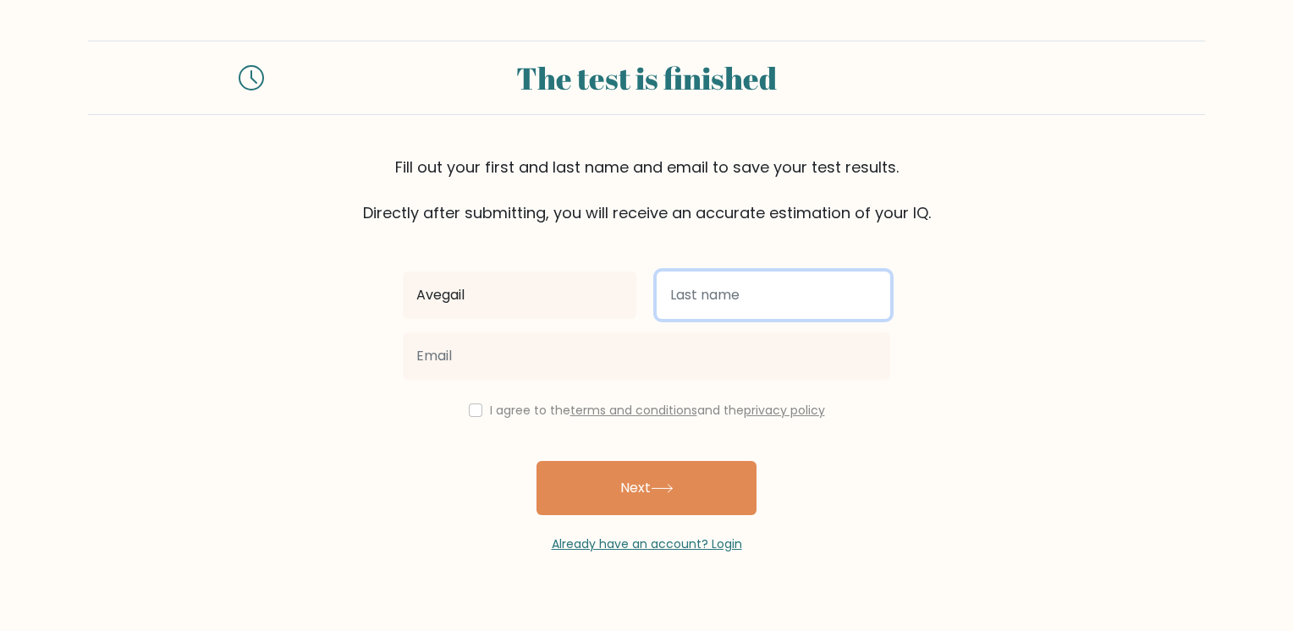
type input "Osuna"
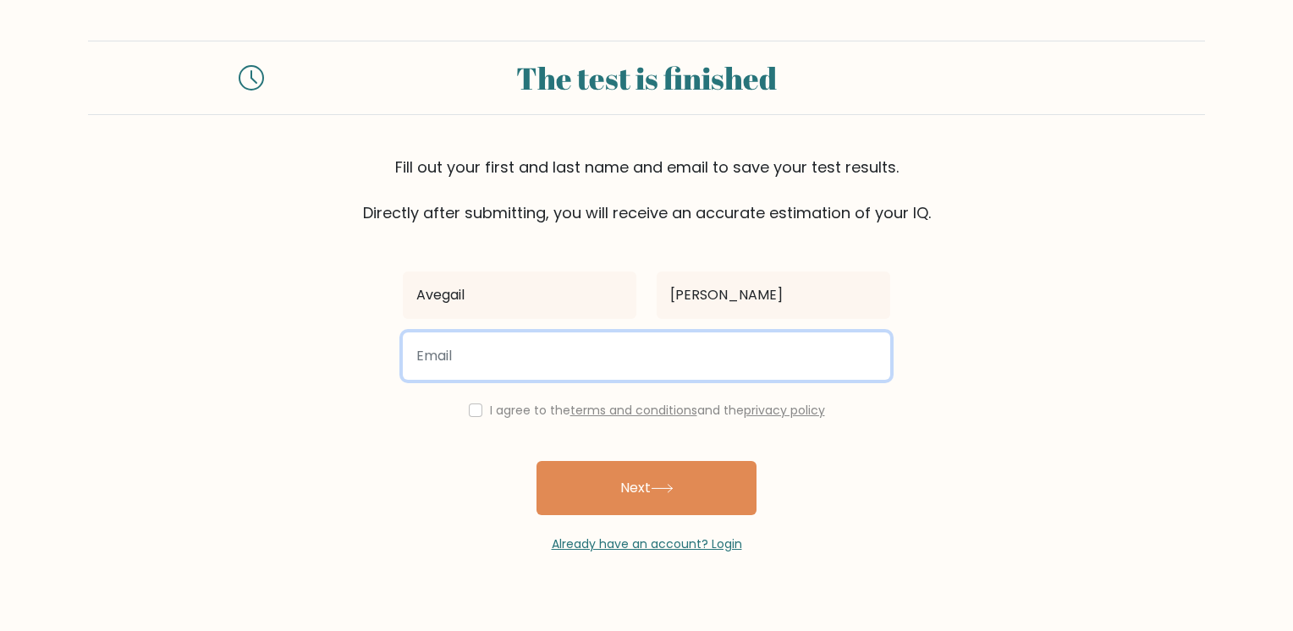
type input "osunaahvy@gmail.com"
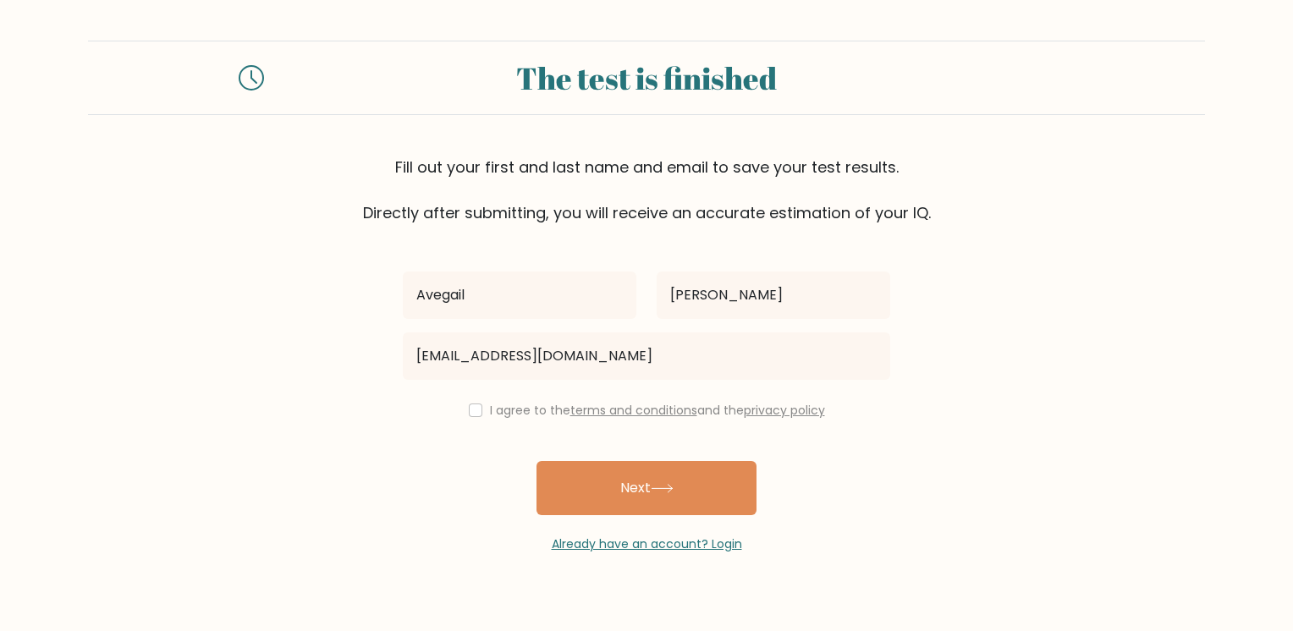
click at [690, 413] on link "terms and conditions" at bounding box center [633, 410] width 127 height 17
click at [695, 414] on label "I agree to the terms and conditions and the privacy policy" at bounding box center [657, 410] width 335 height 17
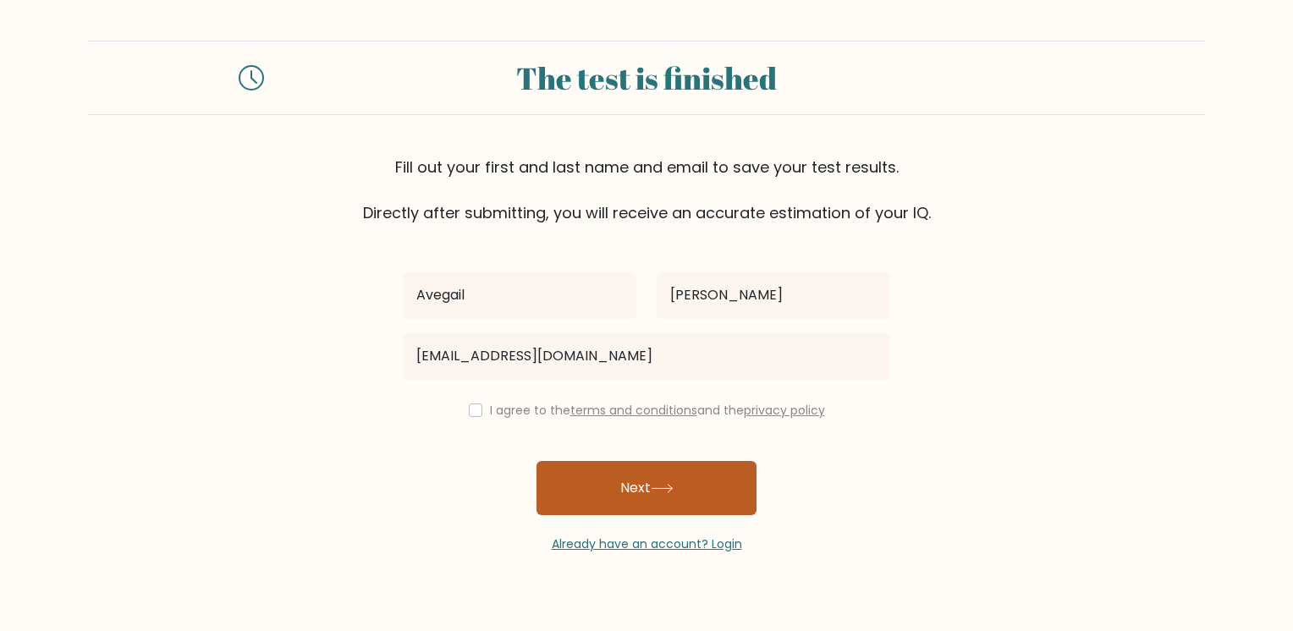
click at [676, 469] on button "Next" at bounding box center [646, 488] width 220 height 54
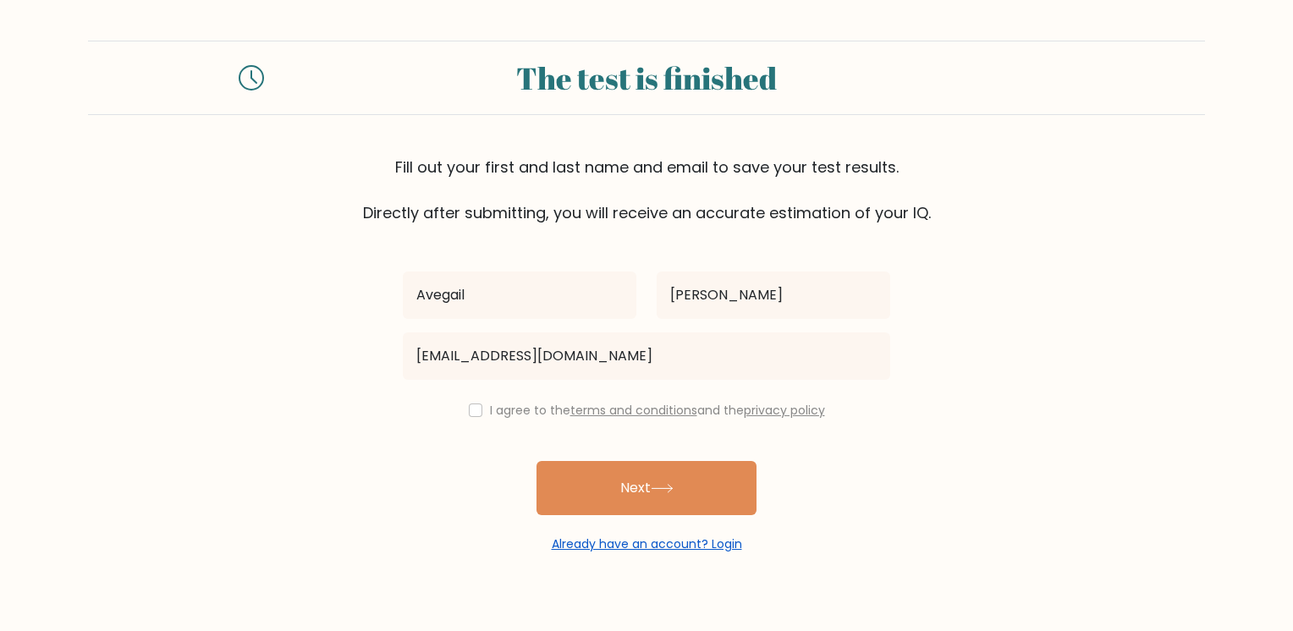
click at [667, 550] on link "Already have an account? Login" at bounding box center [647, 543] width 190 height 17
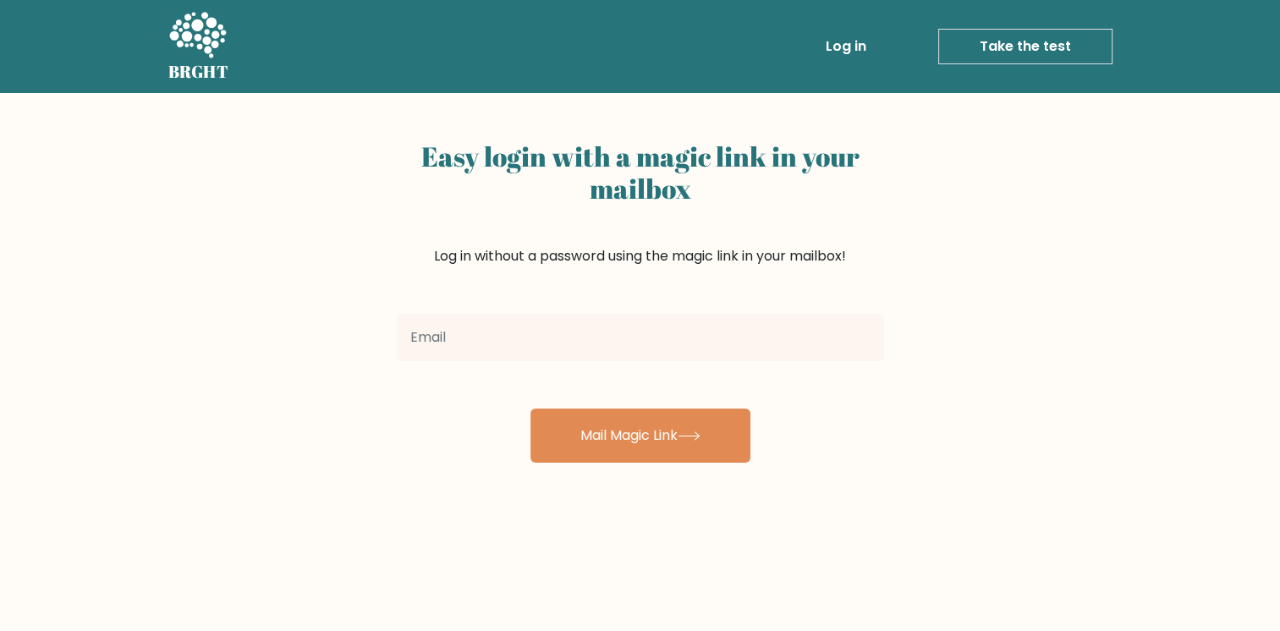
click at [683, 349] on input "email" at bounding box center [640, 337] width 487 height 47
type input "[EMAIL_ADDRESS][DOMAIN_NAME]"
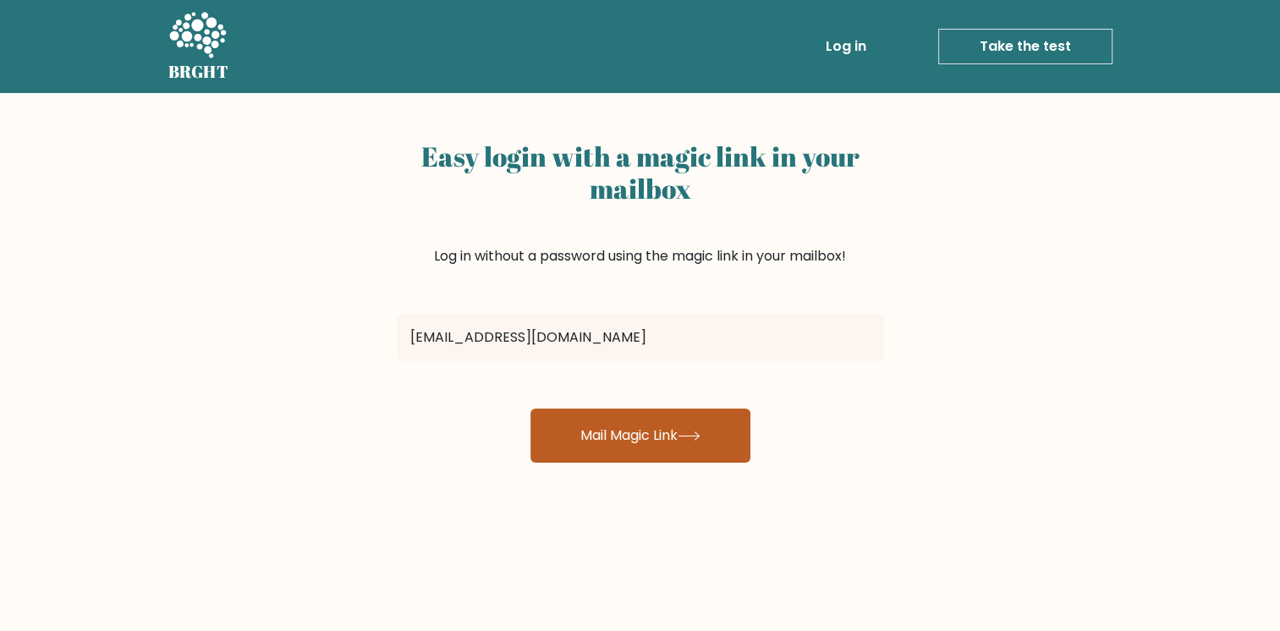
click at [663, 431] on button "Mail Magic Link" at bounding box center [640, 436] width 220 height 54
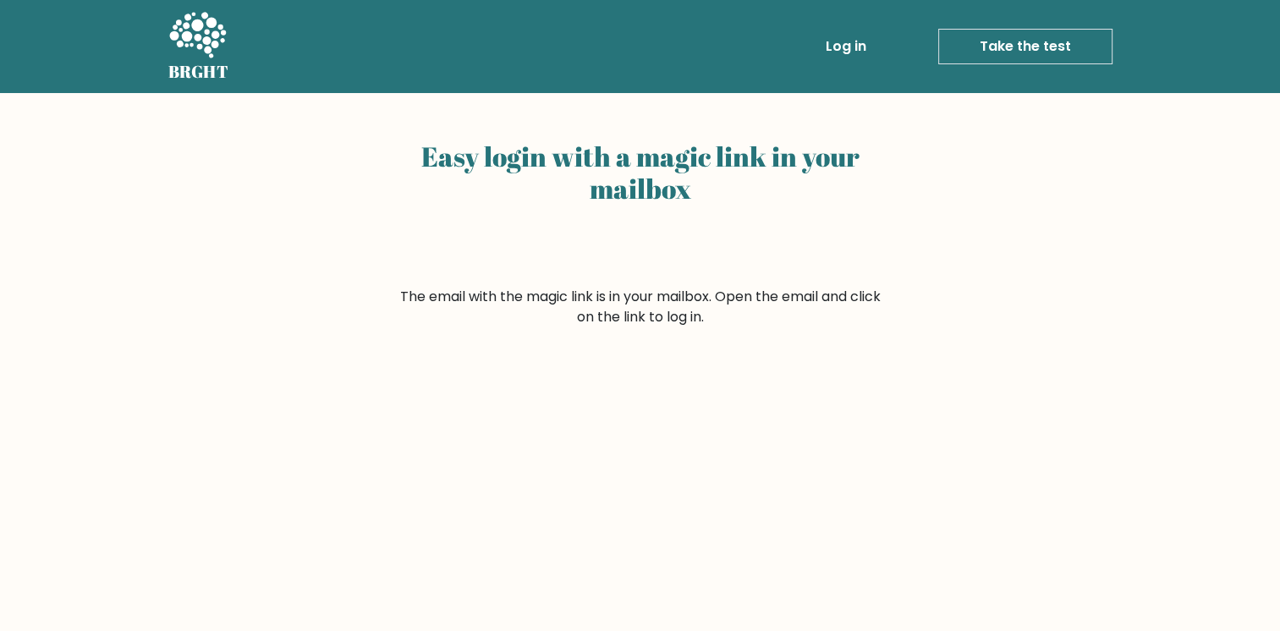
click at [976, 45] on link "Take the test" at bounding box center [1025, 47] width 174 height 36
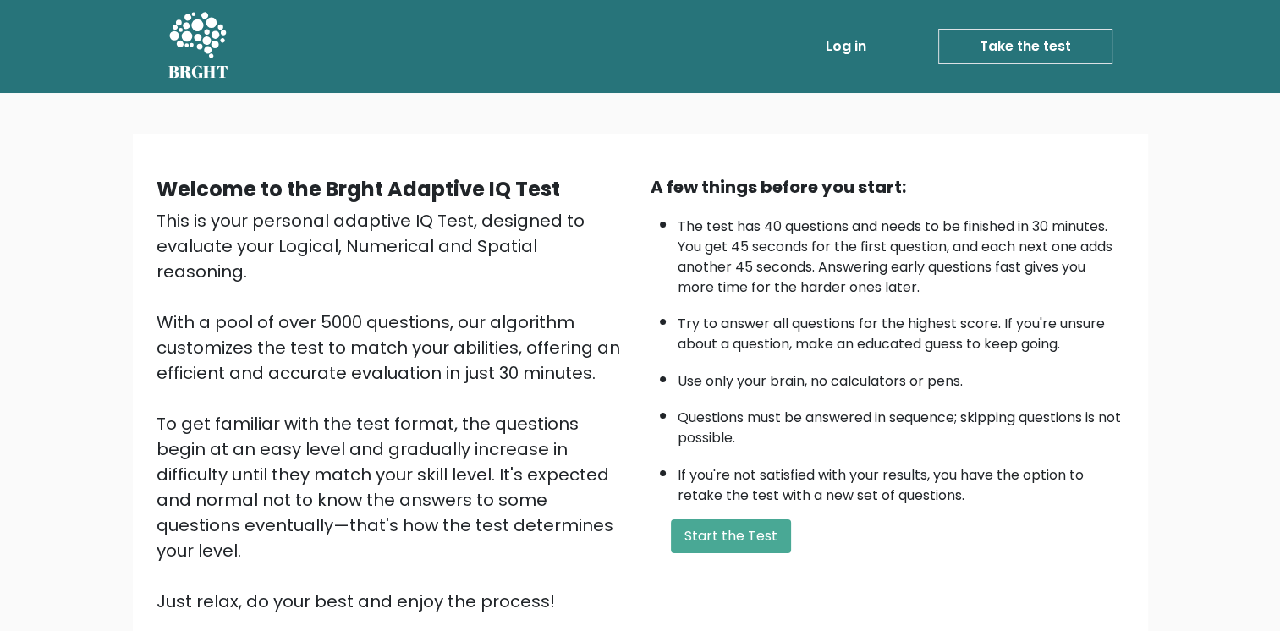
click at [844, 49] on link "Log in" at bounding box center [846, 47] width 54 height 34
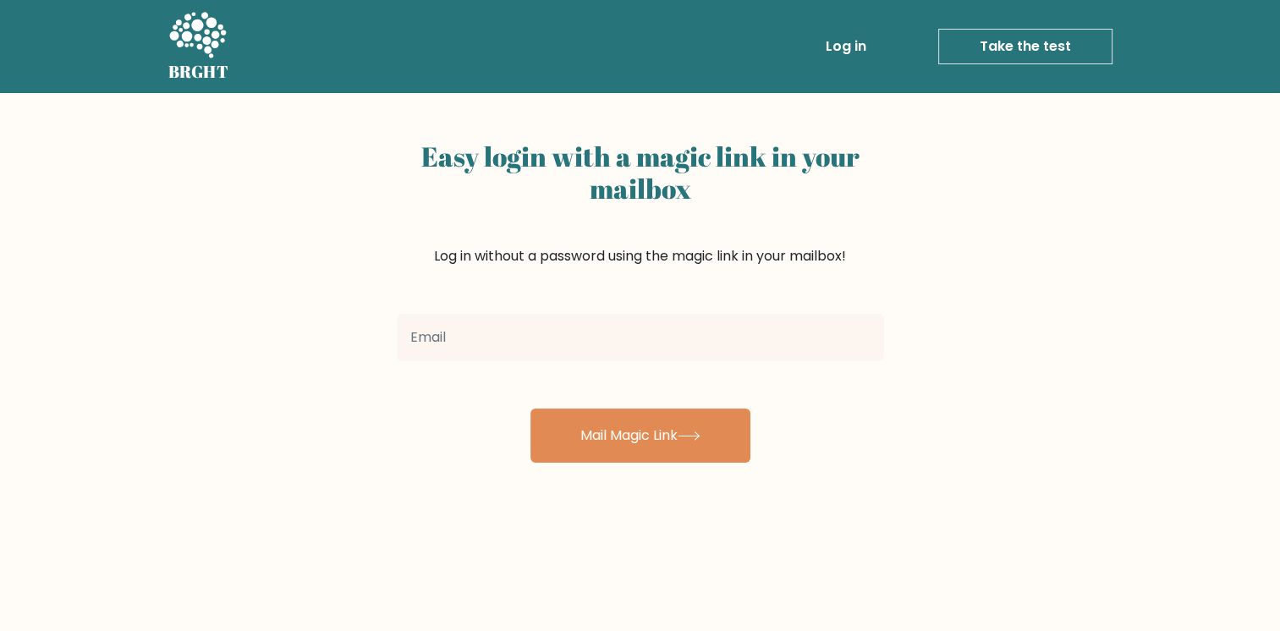
click at [706, 360] on input "email" at bounding box center [640, 337] width 487 height 47
type input "[EMAIL_ADDRESS][DOMAIN_NAME]"
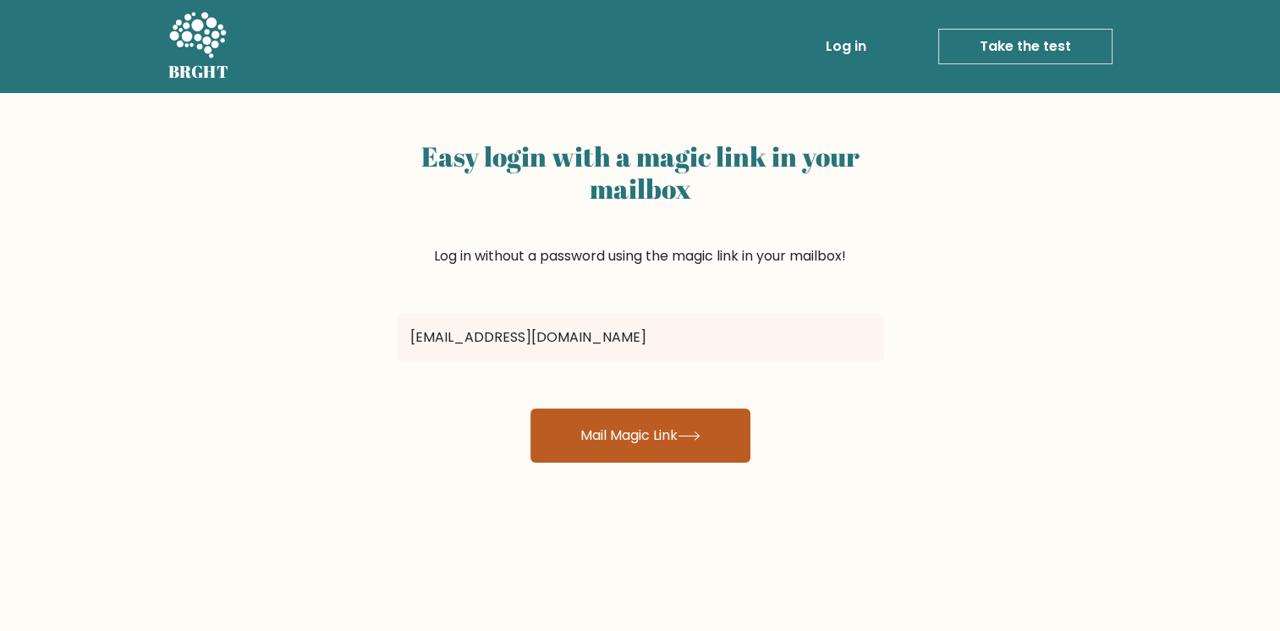
click at [683, 434] on button "Mail Magic Link" at bounding box center [640, 436] width 220 height 54
